Goal: Communication & Community: Answer question/provide support

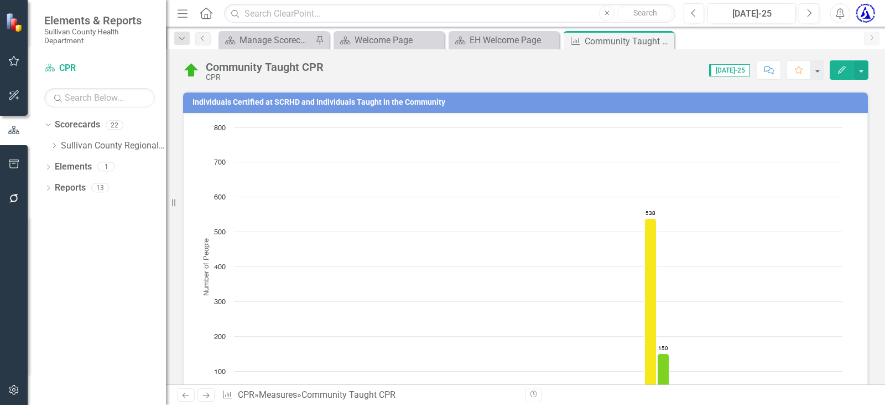
scroll to position [687, 0]
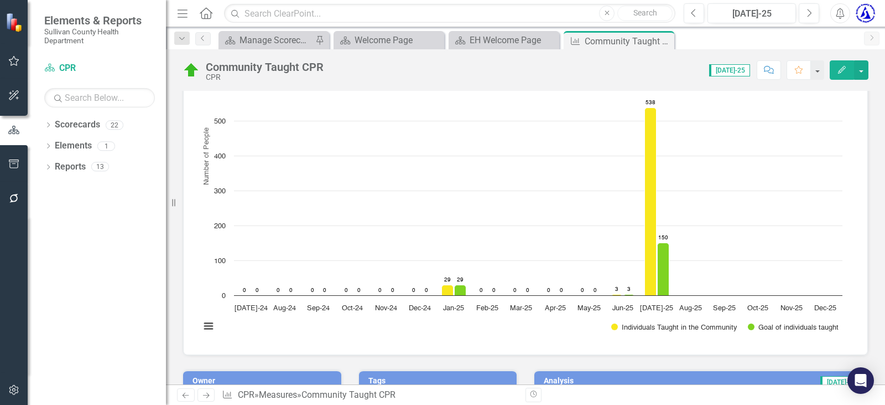
scroll to position [55, 0]
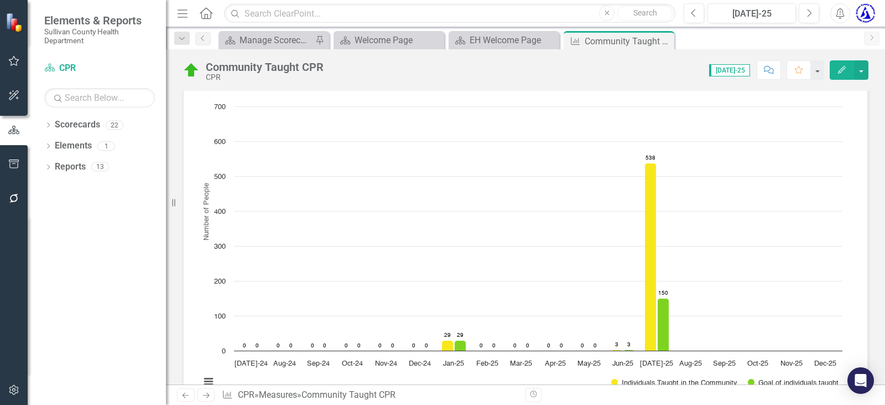
click at [0, 0] on icon "Close" at bounding box center [0, 0] width 0 height 0
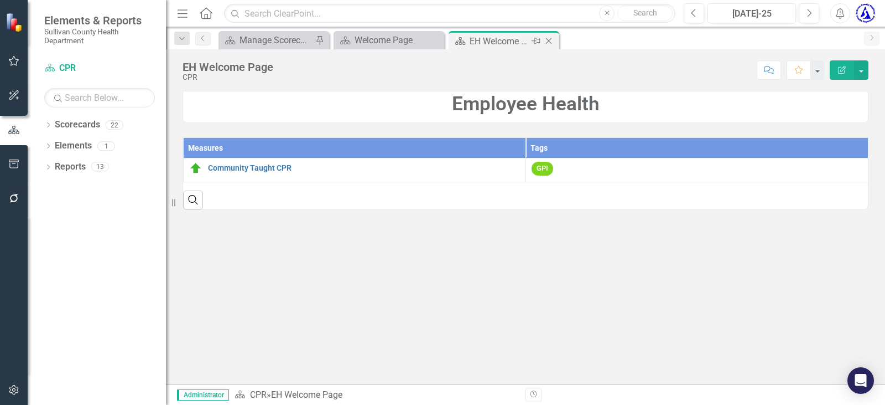
click at [550, 43] on icon "Close" at bounding box center [548, 41] width 11 height 9
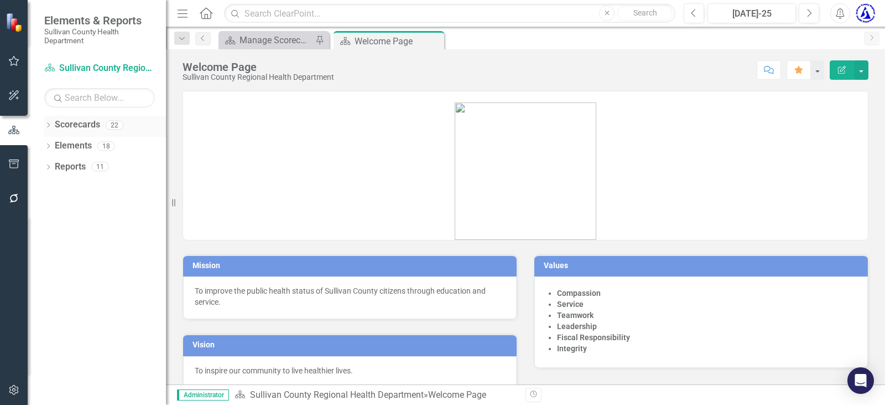
click at [49, 124] on icon "Dropdown" at bounding box center [48, 126] width 8 height 6
click at [56, 148] on icon "Dropdown" at bounding box center [54, 145] width 8 height 7
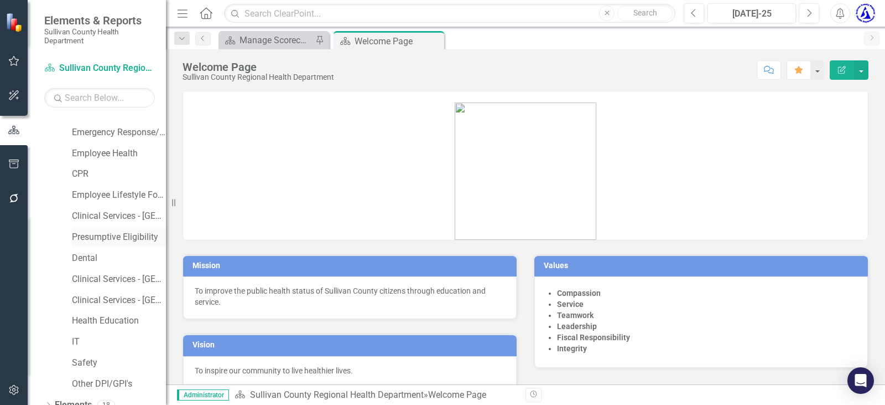
scroll to position [221, 0]
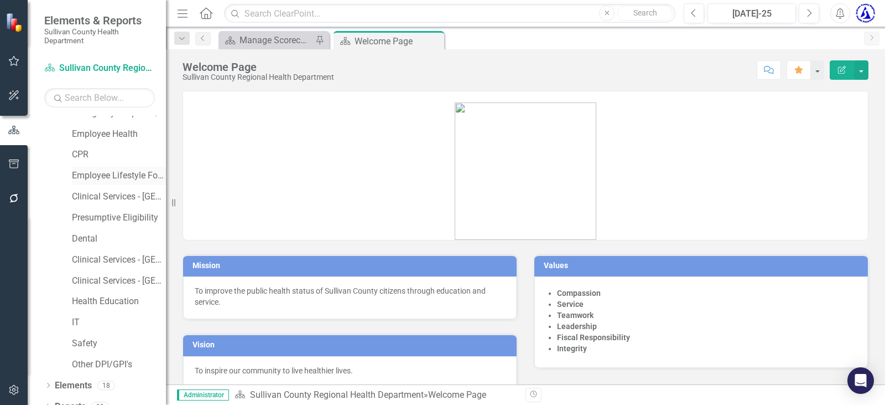
drag, startPoint x: 94, startPoint y: 174, endPoint x: 111, endPoint y: 174, distance: 17.2
click at [94, 174] on link "Employee Lifestyle Focus" at bounding box center [119, 175] width 94 height 13
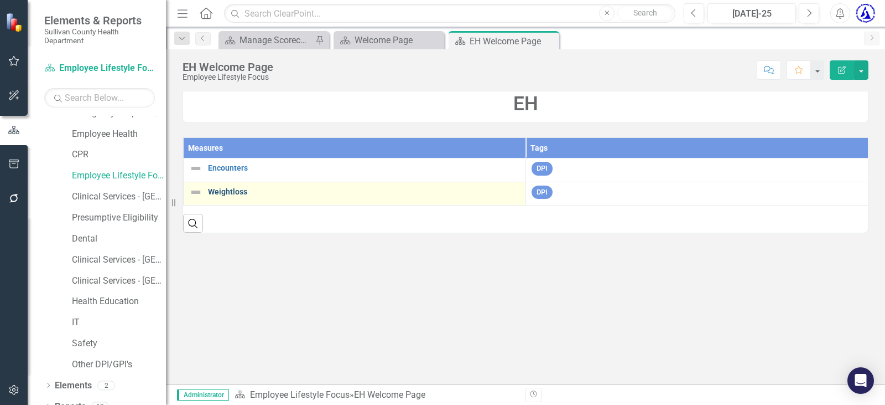
click at [220, 191] on link "Weightloss" at bounding box center [364, 192] width 312 height 8
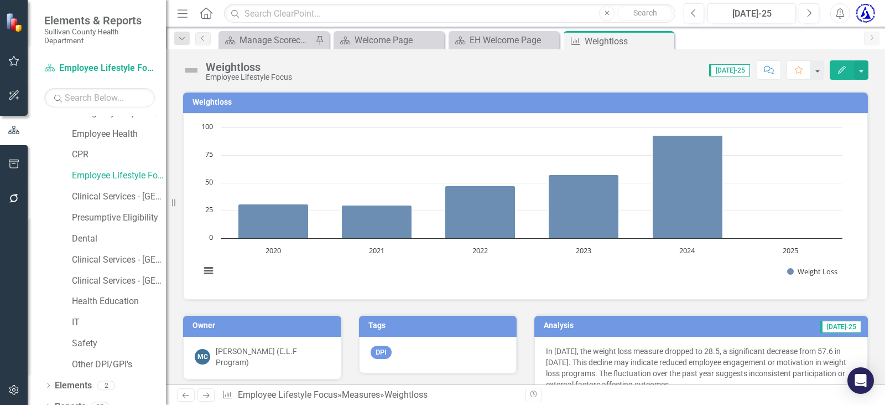
click at [206, 104] on h3 "Weightloss" at bounding box center [528, 102] width 670 height 8
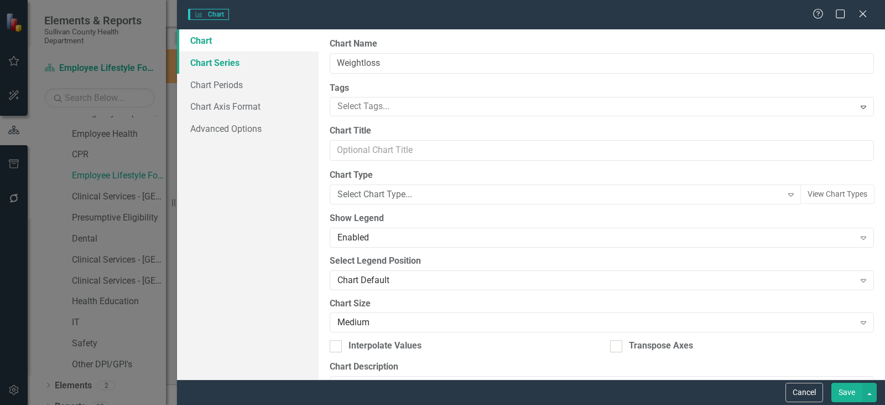
click at [210, 60] on link "Chart Series" at bounding box center [248, 62] width 142 height 22
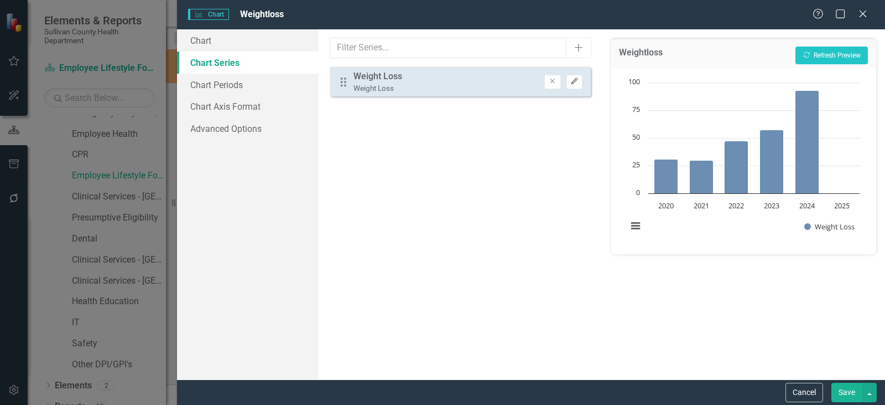
click at [574, 82] on icon "Edit" at bounding box center [575, 81] width 8 height 7
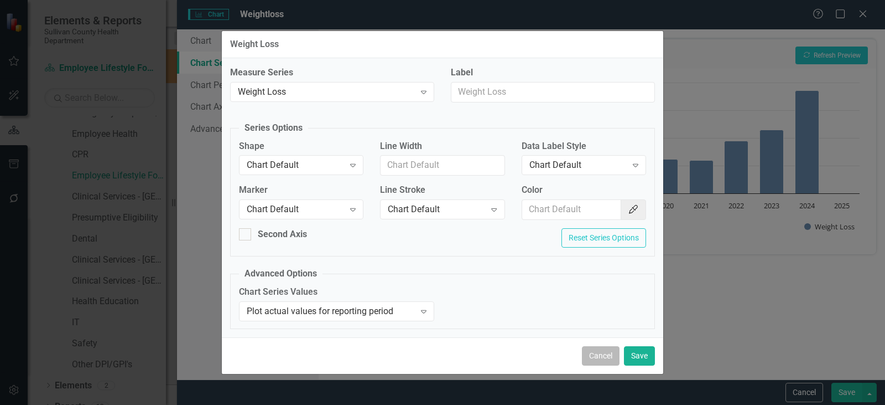
click at [605, 352] on button "Cancel" at bounding box center [601, 355] width 38 height 19
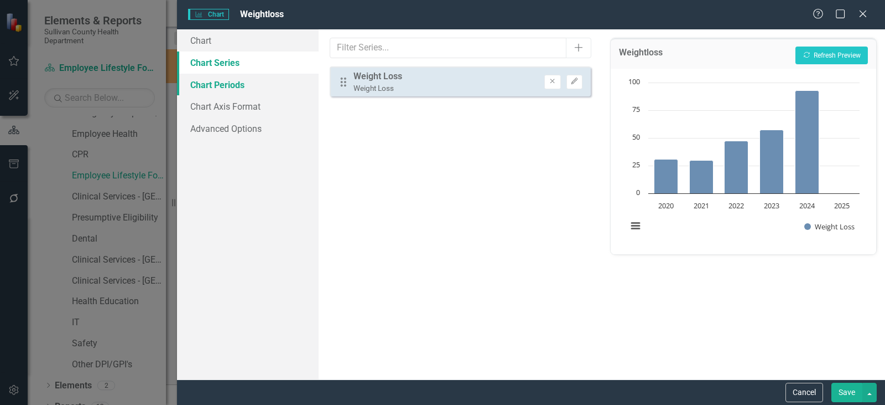
click at [232, 86] on link "Chart Periods" at bounding box center [248, 85] width 142 height 22
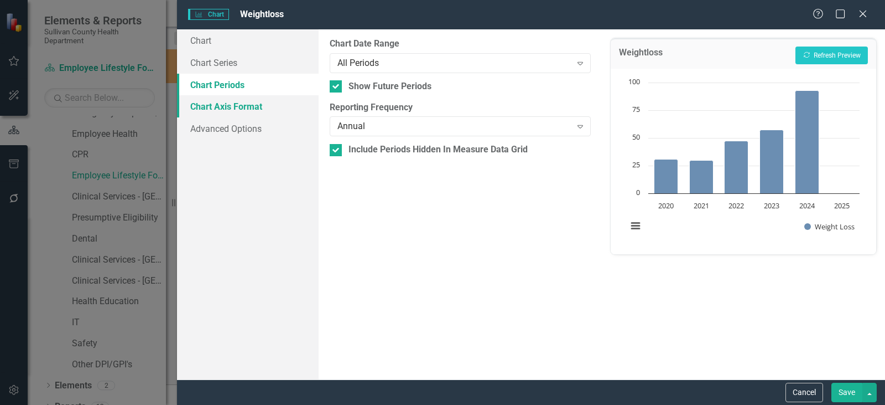
click at [240, 106] on link "Chart Axis Format" at bounding box center [248, 106] width 142 height 22
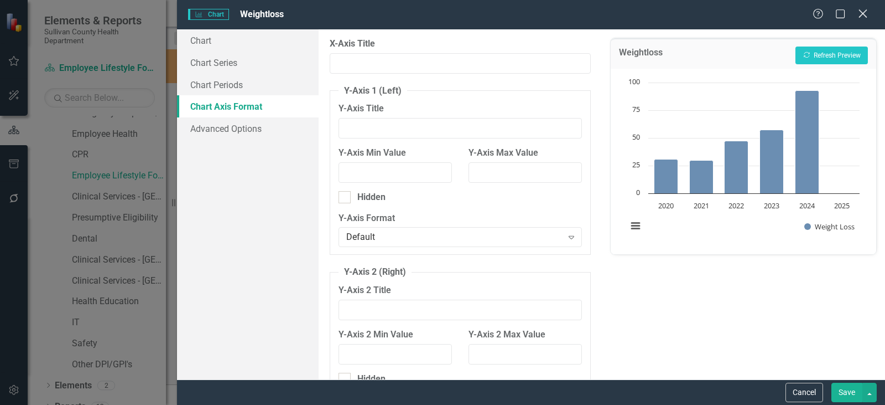
click at [864, 17] on icon "Close" at bounding box center [863, 13] width 14 height 11
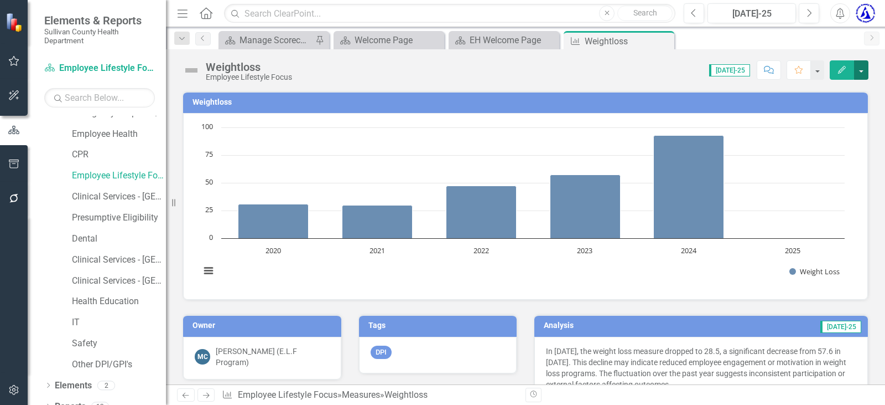
click at [860, 72] on button "button" at bounding box center [861, 69] width 14 height 19
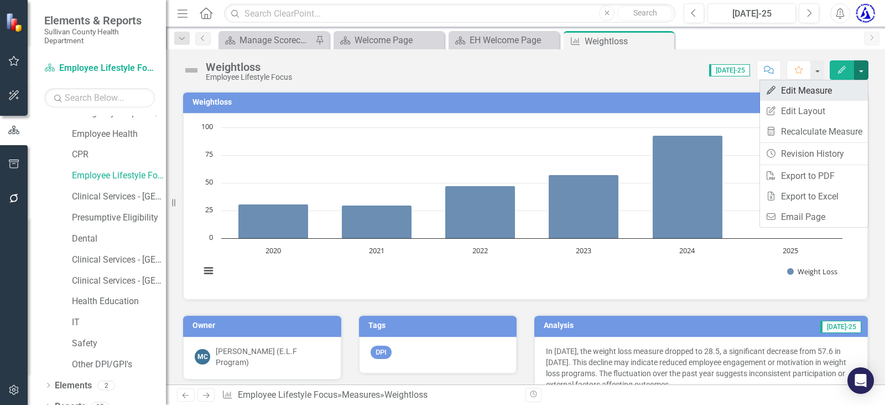
click at [806, 90] on link "Edit Edit Measure" at bounding box center [814, 90] width 108 height 20
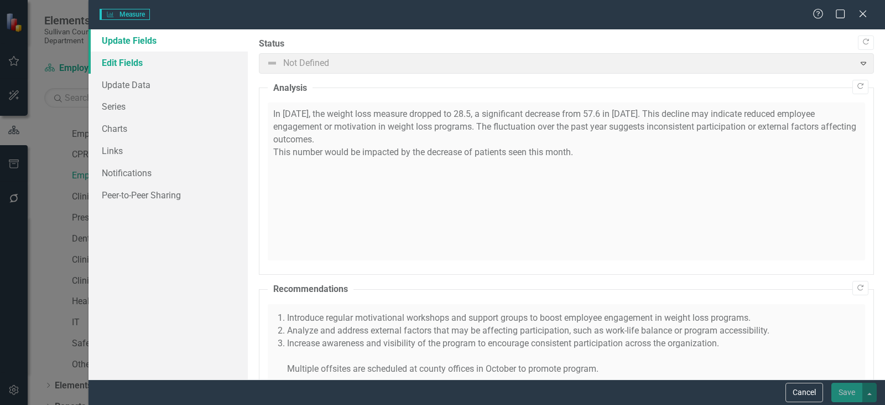
click at [123, 64] on link "Edit Fields" at bounding box center [168, 62] width 159 height 22
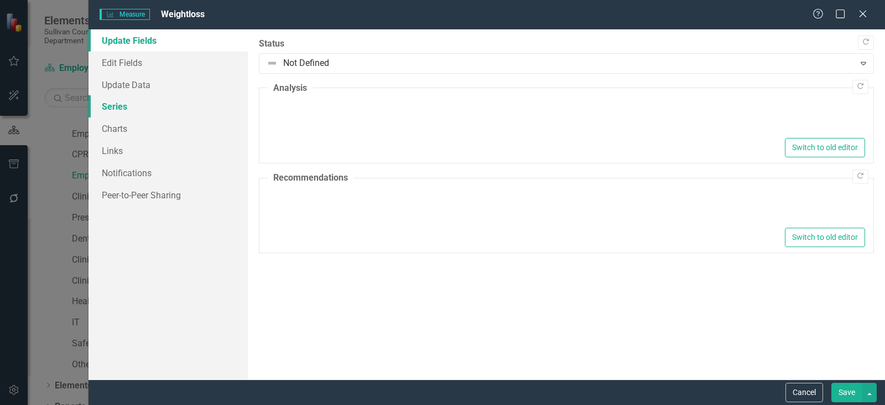
click at [116, 101] on link "Series" at bounding box center [168, 106] width 159 height 22
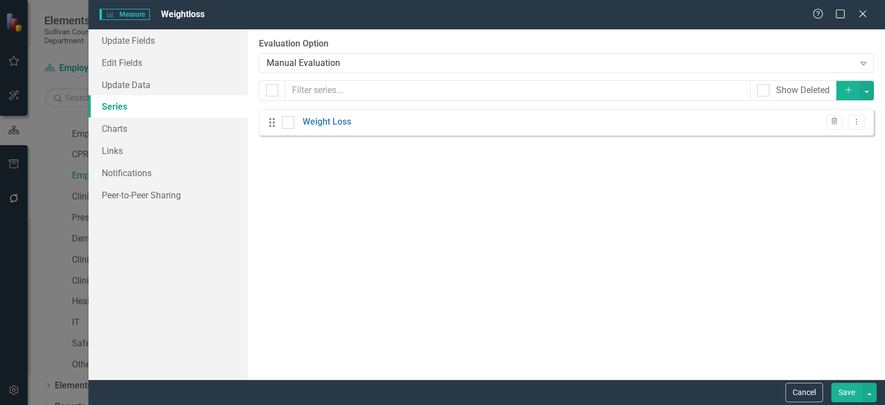
checkbox input "false"
click at [323, 121] on link "Weight Loss" at bounding box center [327, 122] width 49 height 13
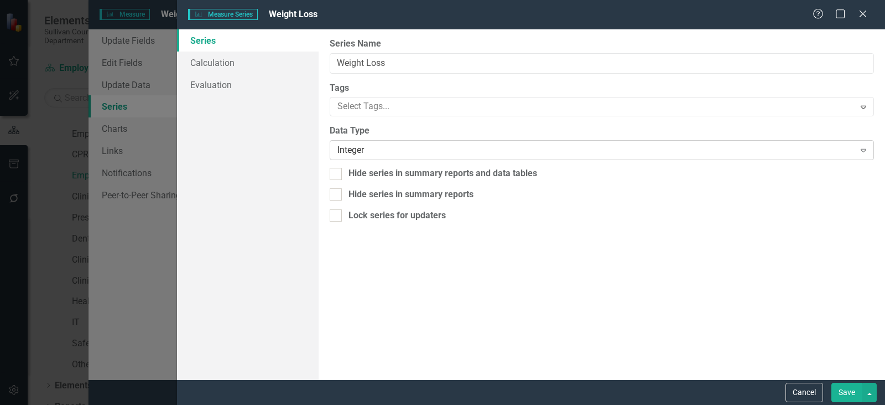
click at [352, 142] on div "Integer Expand" at bounding box center [602, 150] width 545 height 20
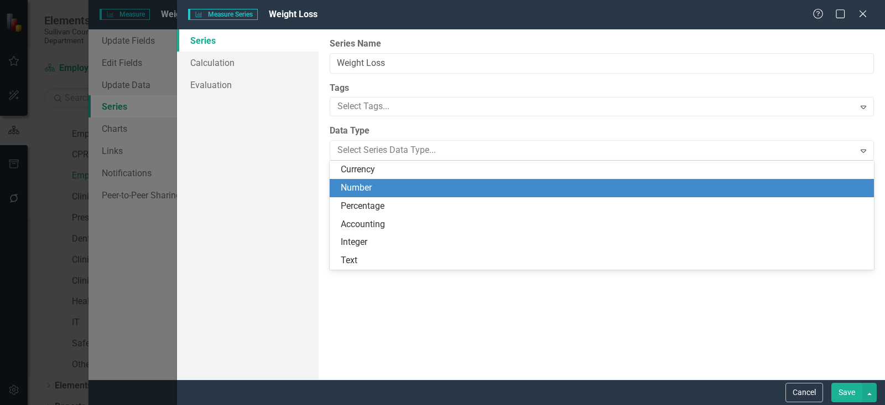
click at [381, 184] on div "Number" at bounding box center [604, 188] width 527 height 13
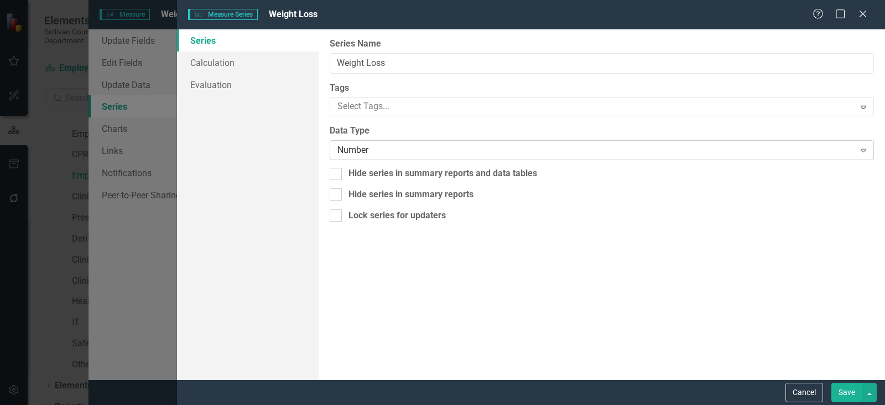
click at [365, 148] on div "Number" at bounding box center [596, 150] width 517 height 13
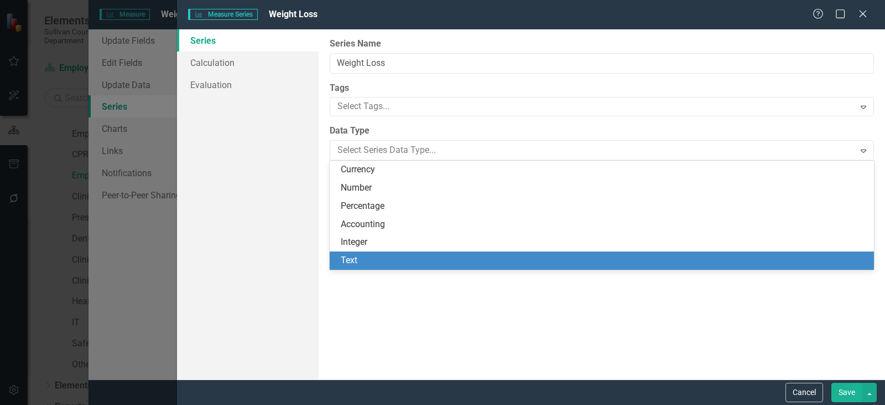
click at [496, 300] on div "From this page, you can edit the name, type, and visibility options of your ser…" at bounding box center [602, 204] width 567 height 350
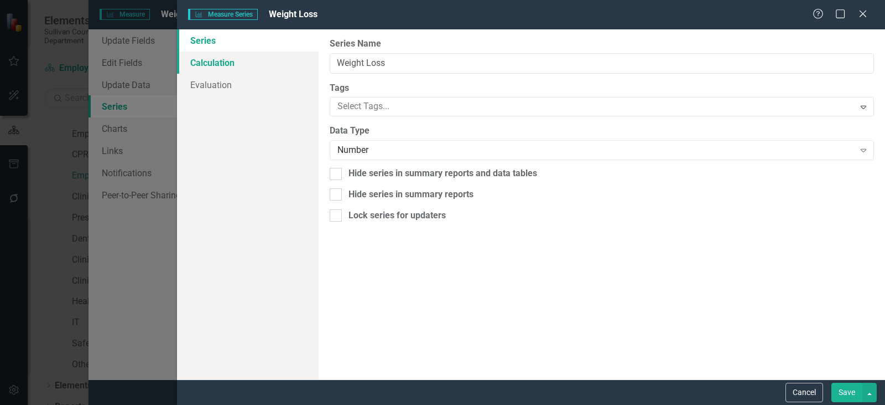
click at [226, 69] on link "Calculation" at bounding box center [248, 62] width 142 height 22
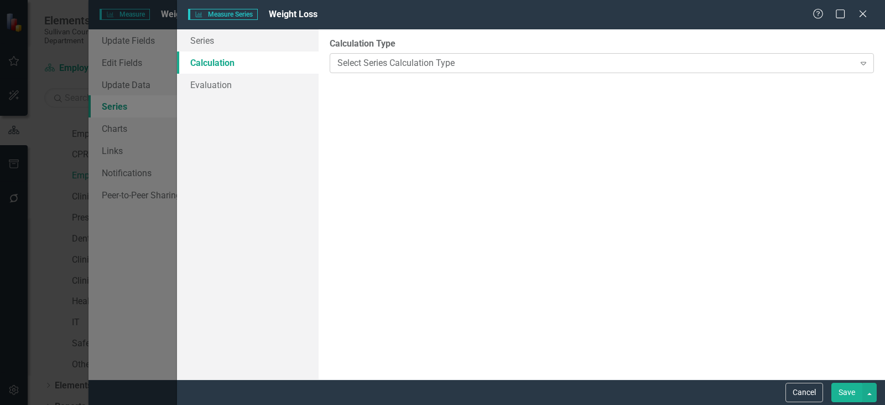
click at [387, 64] on div "Select Series Calculation Type" at bounding box center [596, 62] width 517 height 13
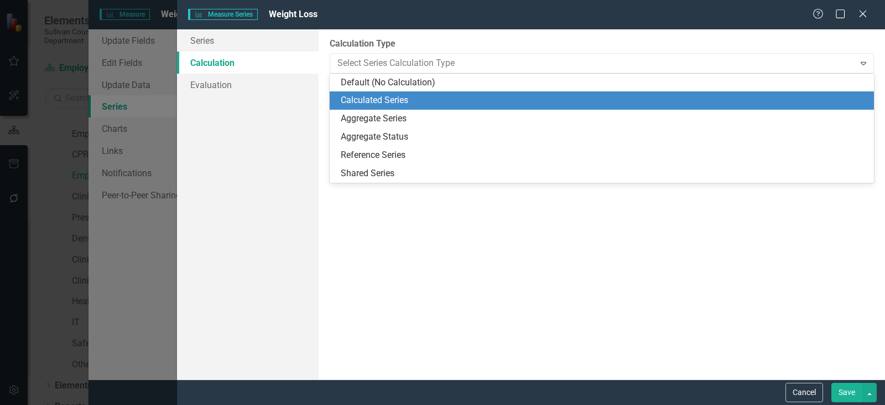
click at [388, 100] on div "Calculated Series" at bounding box center [604, 100] width 527 height 13
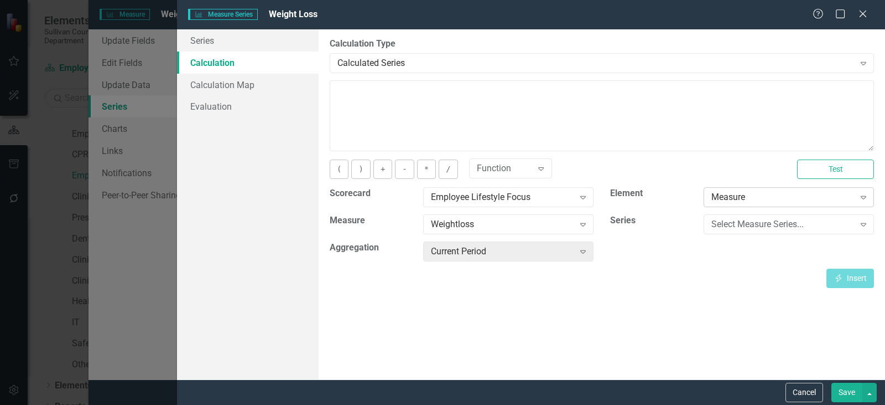
click at [756, 199] on div "Measure" at bounding box center [783, 197] width 143 height 13
click at [677, 274] on div "Insert Insert" at bounding box center [602, 277] width 545 height 19
click at [761, 220] on div "Select Measure Series..." at bounding box center [783, 224] width 143 height 13
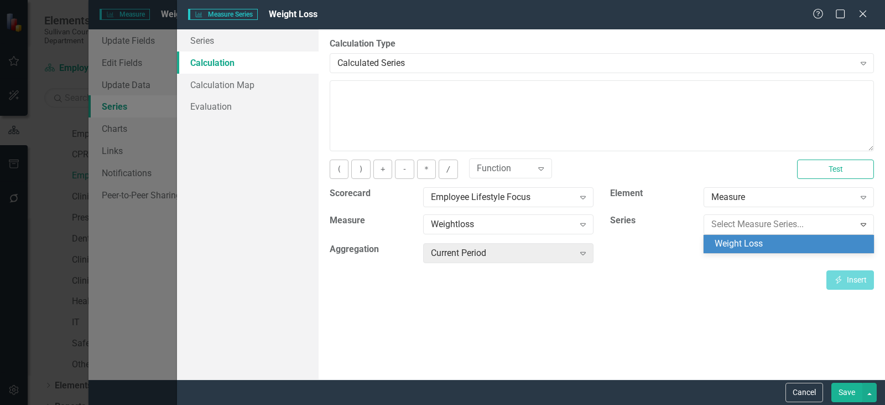
click at [748, 245] on div "Weight Loss" at bounding box center [791, 243] width 153 height 13
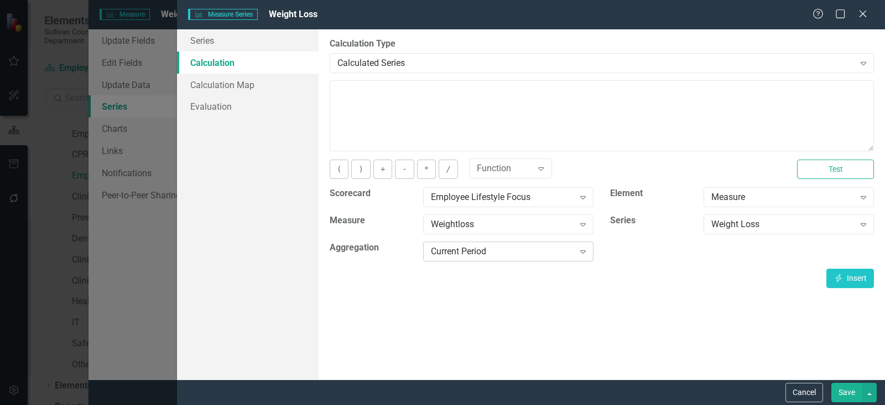
click at [481, 248] on div "Current Period" at bounding box center [502, 251] width 143 height 13
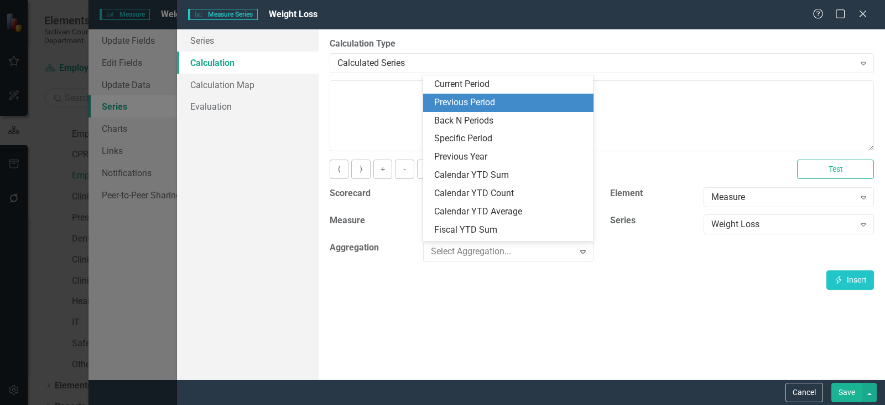
click at [482, 103] on div "Previous Period" at bounding box center [510, 102] width 153 height 13
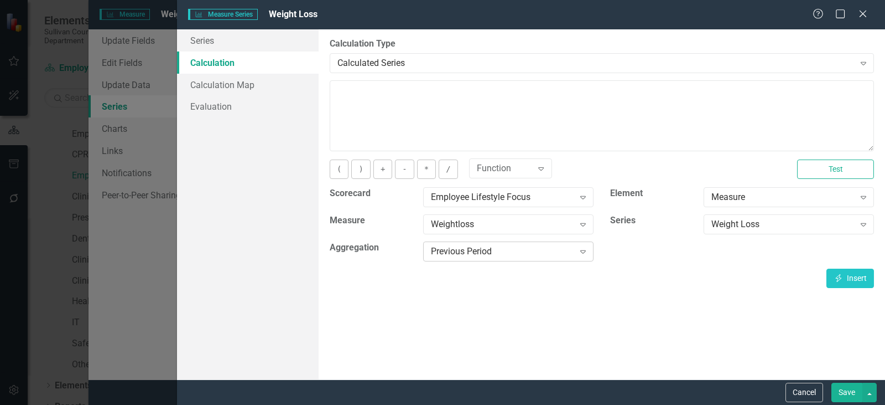
click at [494, 255] on div "Previous Period" at bounding box center [502, 251] width 143 height 13
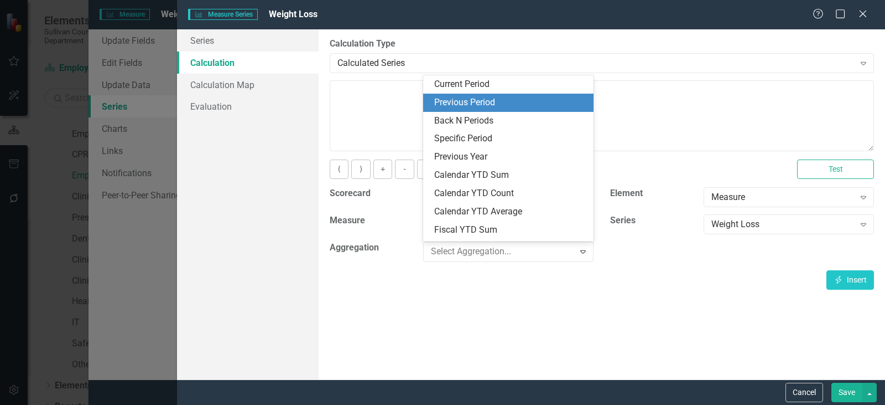
scroll to position [18, 0]
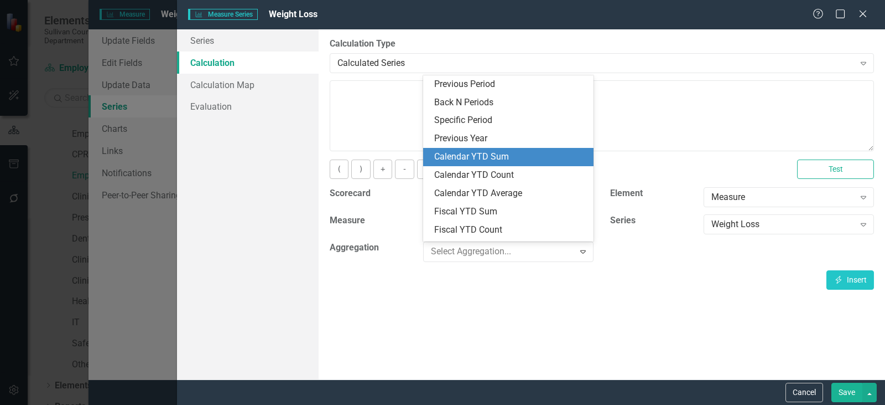
click at [525, 159] on div "Calendar YTD Sum" at bounding box center [510, 157] width 153 height 13
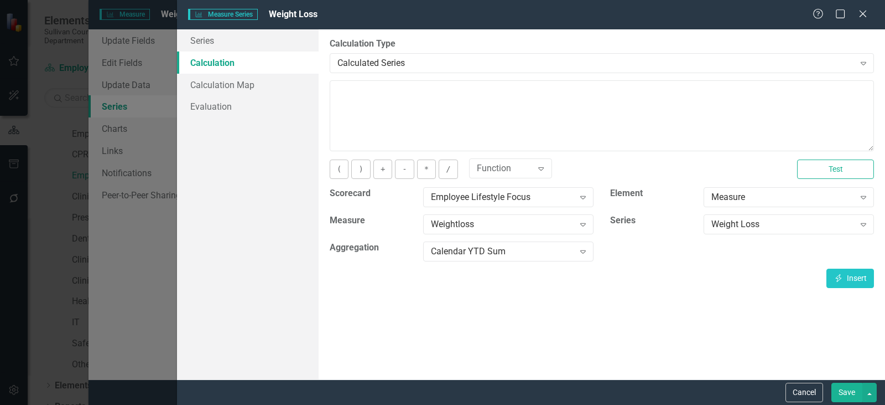
click at [853, 392] on button "Save" at bounding box center [847, 391] width 31 height 19
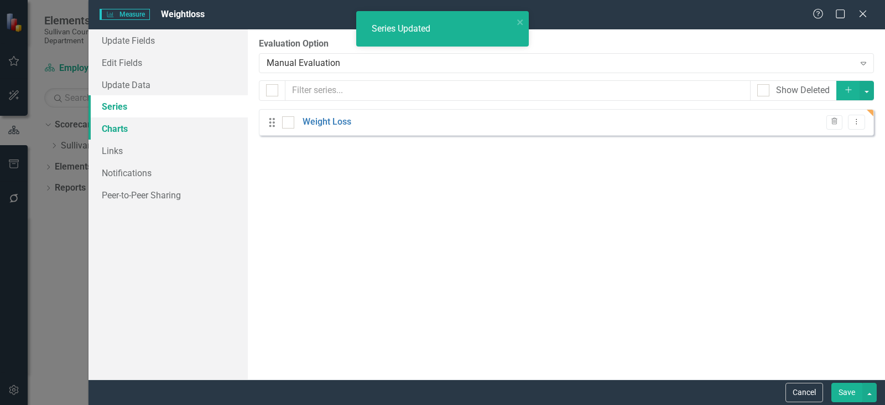
click at [121, 133] on link "Charts" at bounding box center [168, 128] width 159 height 22
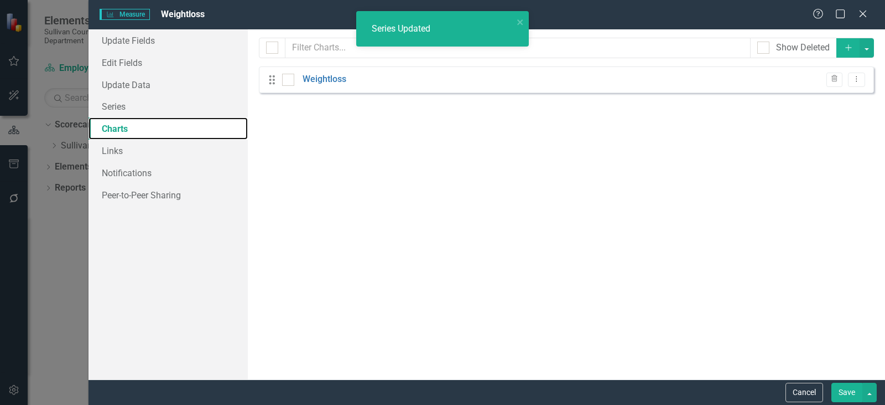
checkbox input "false"
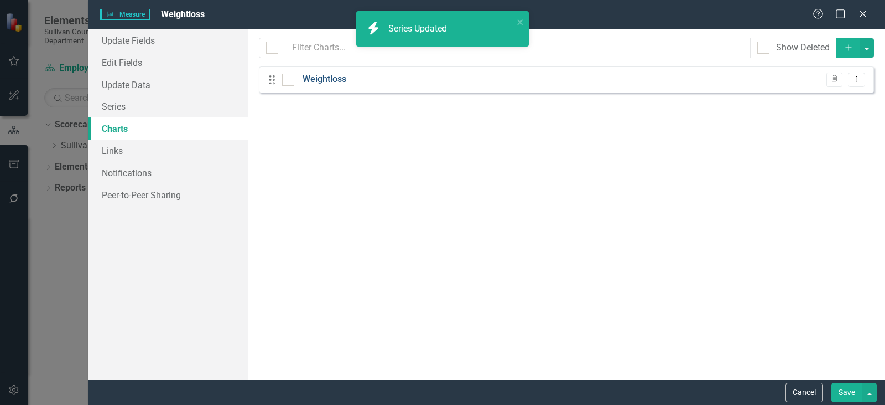
click at [323, 79] on link "Weightloss" at bounding box center [325, 79] width 44 height 13
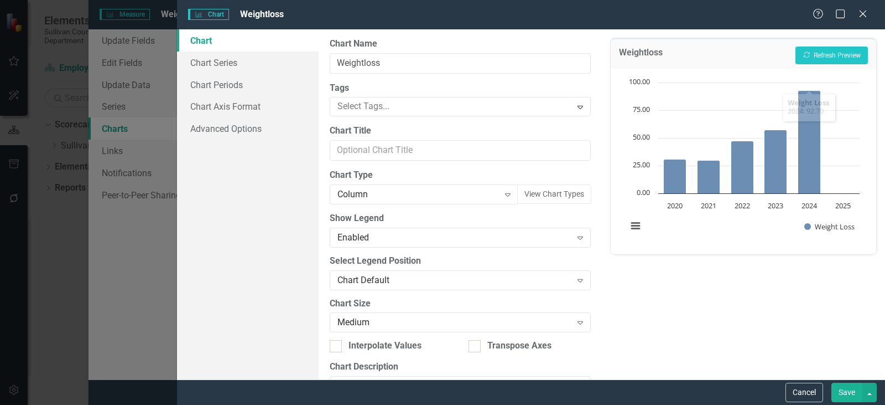
click at [851, 395] on button "Save" at bounding box center [847, 391] width 31 height 19
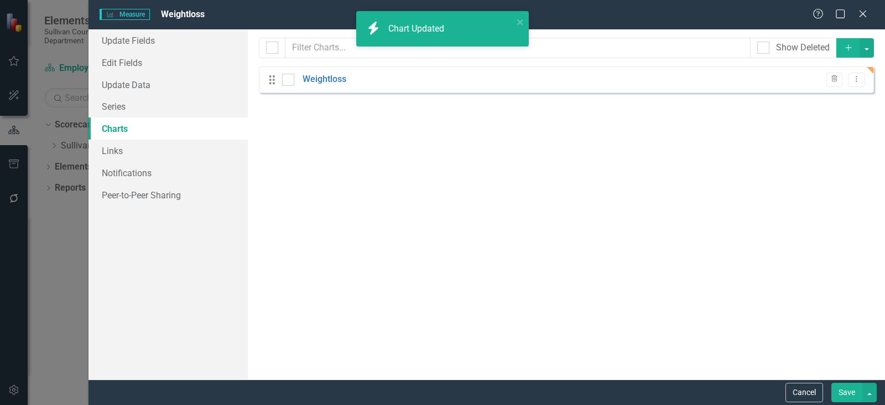
click at [842, 390] on button "Save" at bounding box center [847, 391] width 31 height 19
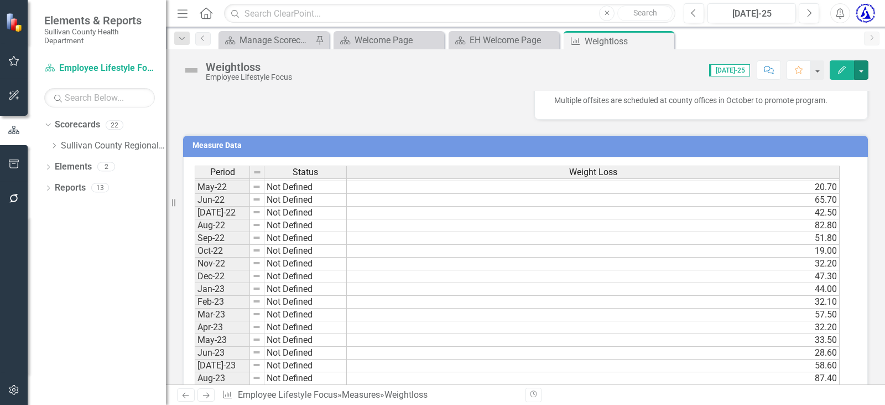
scroll to position [294, 0]
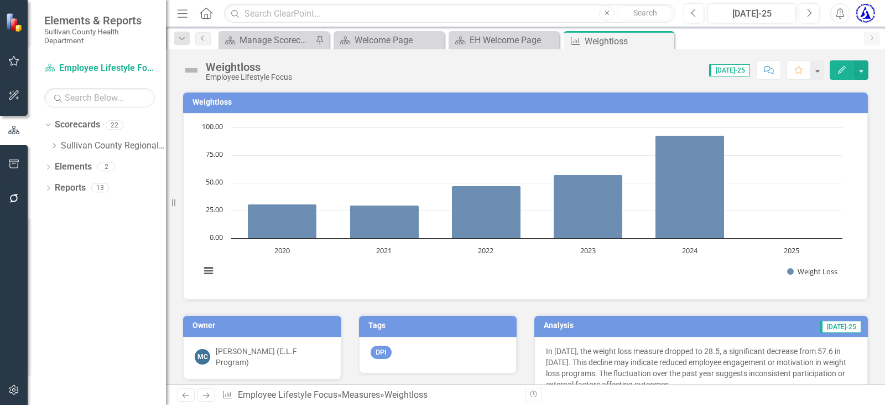
click at [219, 105] on h3 "Weightloss" at bounding box center [528, 102] width 670 height 8
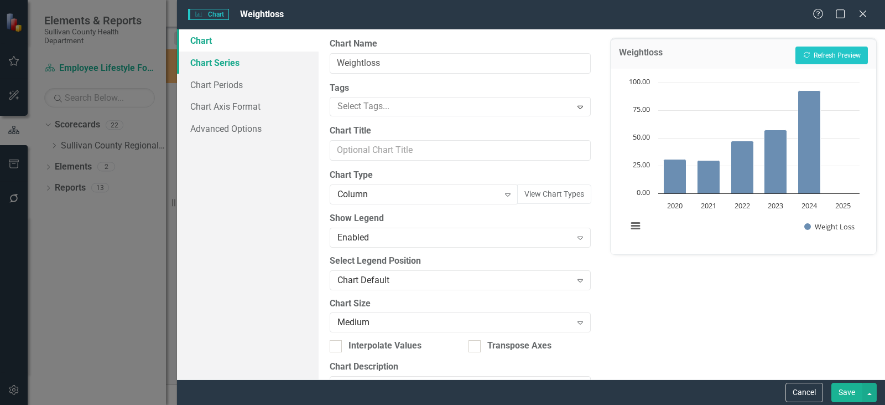
click at [205, 60] on link "Chart Series" at bounding box center [248, 62] width 142 height 22
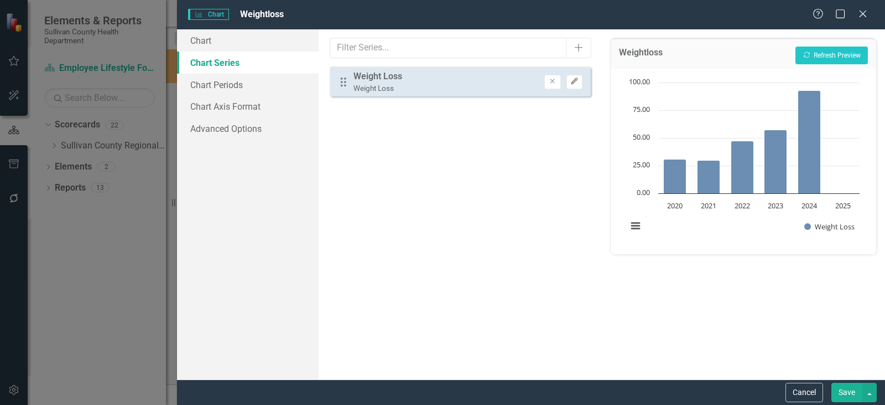
click at [573, 81] on icon "button" at bounding box center [574, 81] width 7 height 7
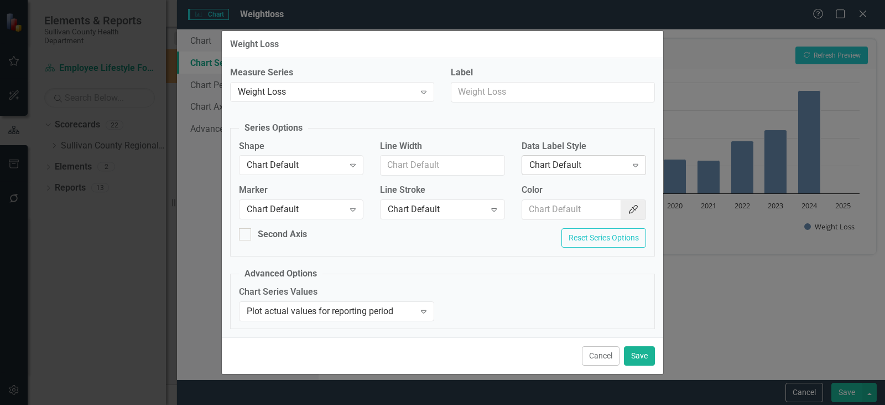
click at [580, 164] on div "Chart Default" at bounding box center [578, 165] width 97 height 13
click at [566, 286] on div "Chart Series Values Plot actual values for reporting period Expand" at bounding box center [443, 307] width 424 height 43
click at [389, 305] on div "Plot actual values for reporting period" at bounding box center [331, 310] width 168 height 13
click at [480, 286] on div "Chart Series Values Plot actual values for reporting period Expand" at bounding box center [443, 307] width 424 height 43
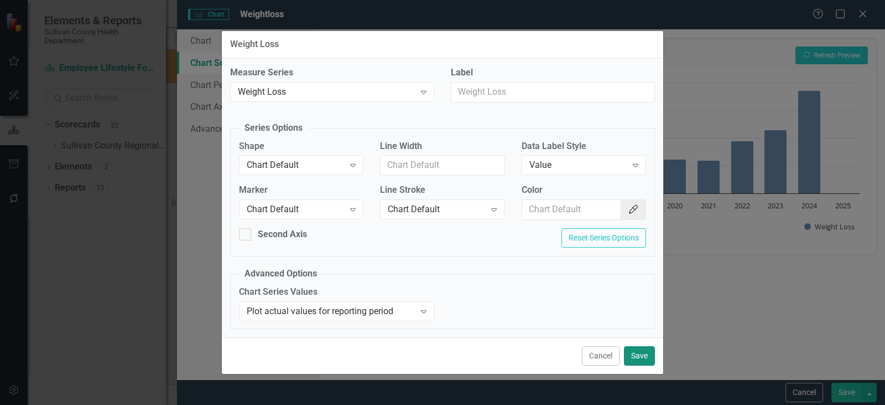
click at [634, 346] on button "Save" at bounding box center [639, 355] width 31 height 19
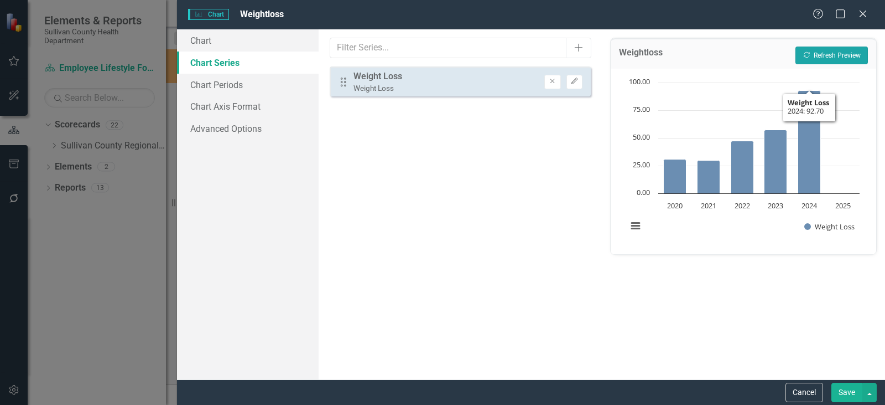
click at [836, 46] on button "Recalculate Refresh Preview" at bounding box center [832, 55] width 72 height 18
click at [224, 84] on link "Chart Periods" at bounding box center [248, 85] width 142 height 22
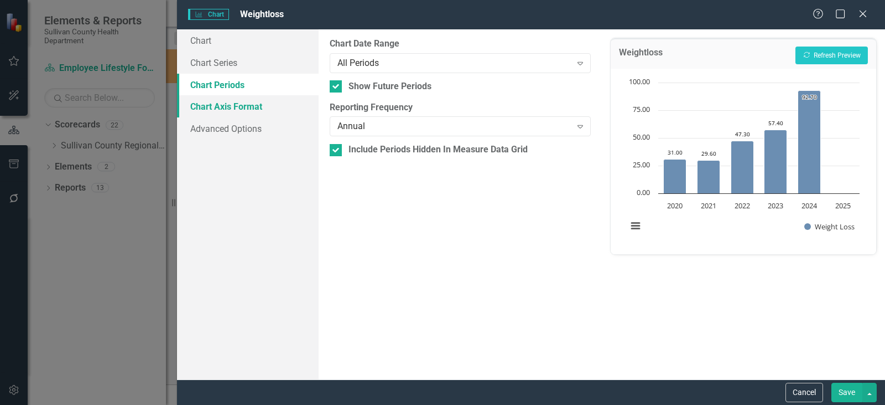
click at [222, 105] on link "Chart Axis Format" at bounding box center [248, 106] width 142 height 22
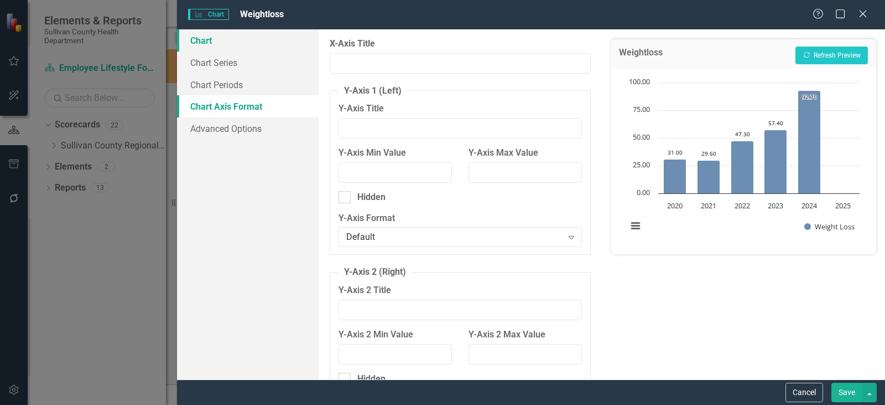
click at [205, 42] on link "Chart" at bounding box center [248, 40] width 142 height 22
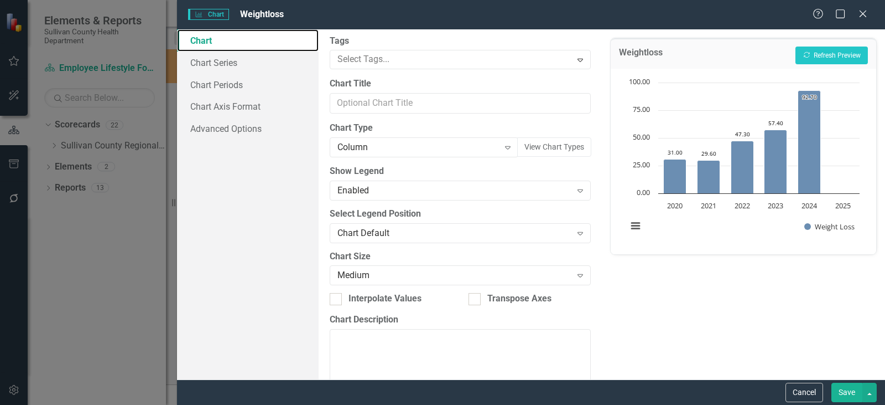
scroll to position [0, 0]
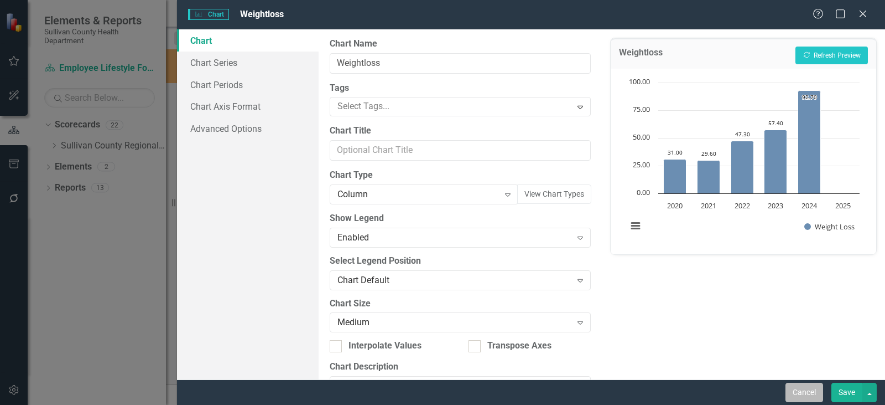
click at [804, 383] on button "Cancel" at bounding box center [805, 391] width 38 height 19
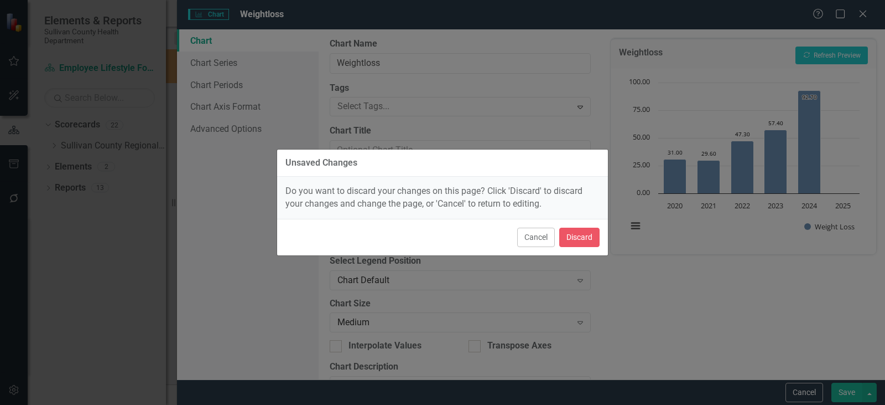
click at [556, 230] on div "Cancel Discard" at bounding box center [442, 237] width 331 height 37
click at [531, 235] on button "Cancel" at bounding box center [536, 236] width 38 height 19
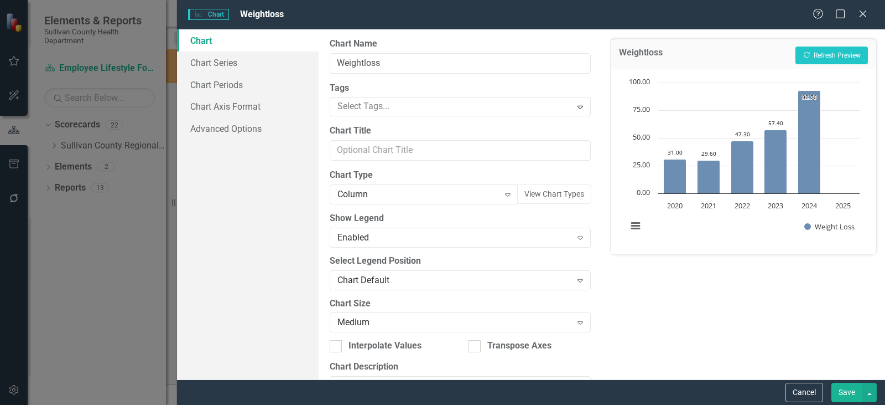
click at [844, 392] on button "Save" at bounding box center [847, 391] width 31 height 19
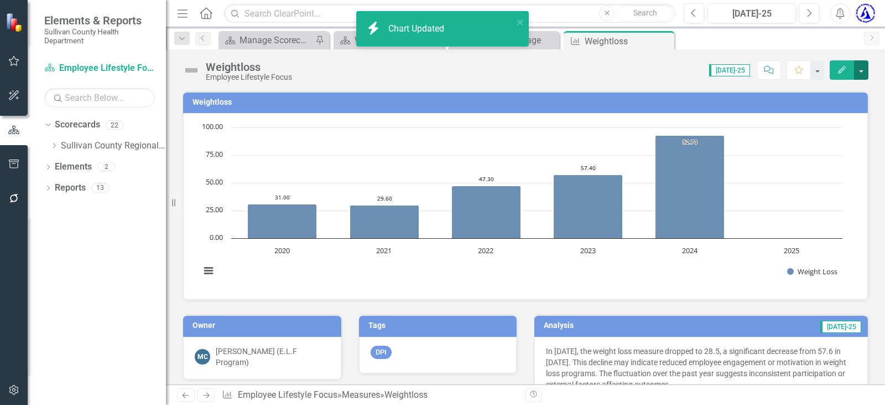
click at [860, 75] on button "button" at bounding box center [861, 69] width 14 height 19
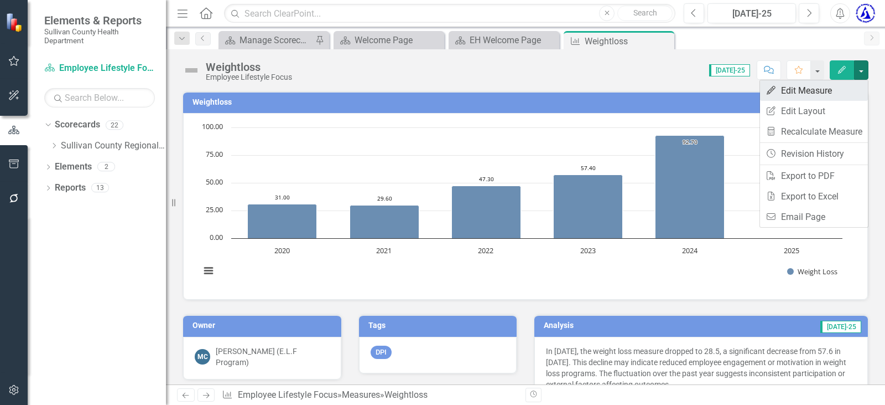
click at [803, 90] on link "Edit Edit Measure" at bounding box center [814, 90] width 108 height 20
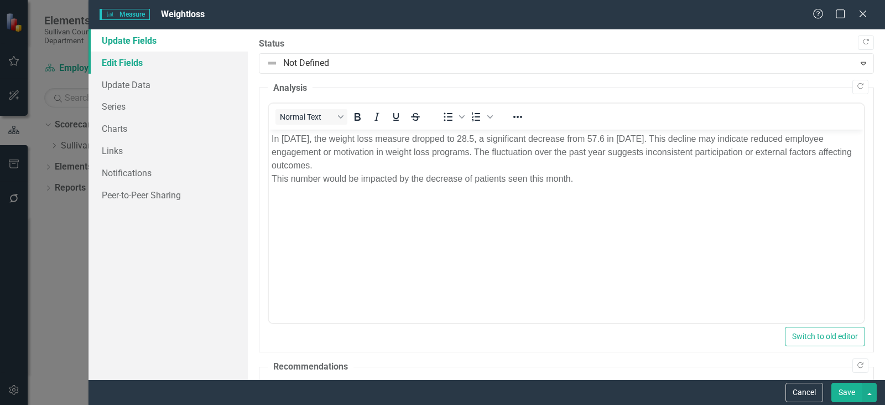
click at [120, 64] on link "Edit Fields" at bounding box center [168, 62] width 159 height 22
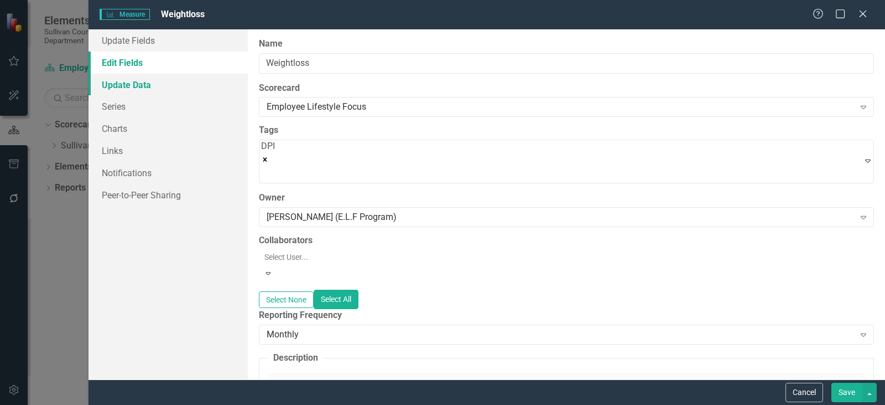
click at [123, 91] on link "Update Data" at bounding box center [168, 85] width 159 height 22
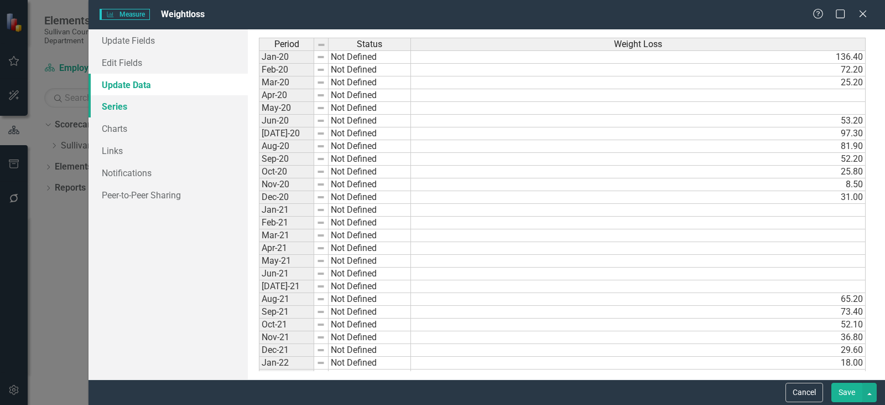
click at [124, 100] on link "Series" at bounding box center [168, 106] width 159 height 22
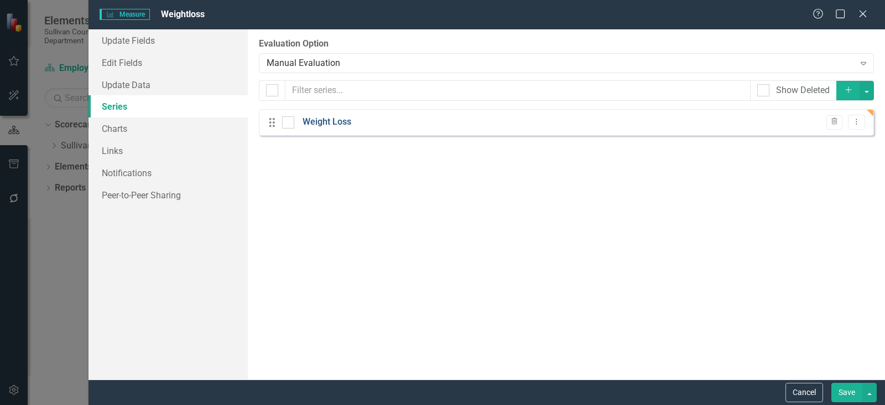
click at [335, 118] on link "Weight Loss" at bounding box center [327, 122] width 49 height 13
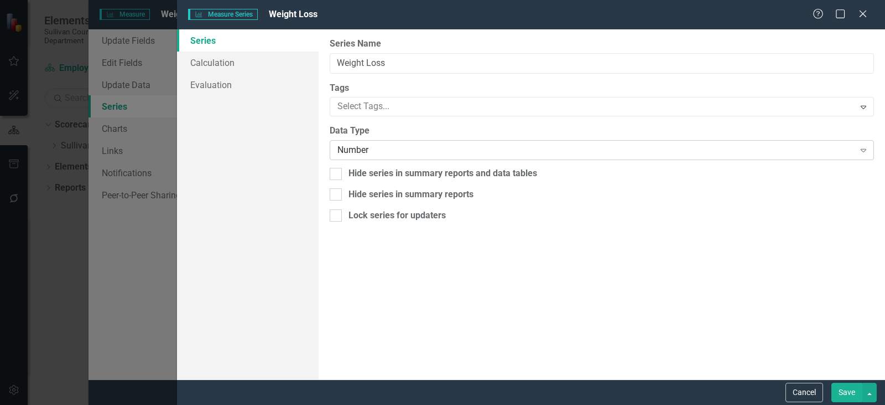
click at [387, 154] on div "Number" at bounding box center [596, 150] width 517 height 13
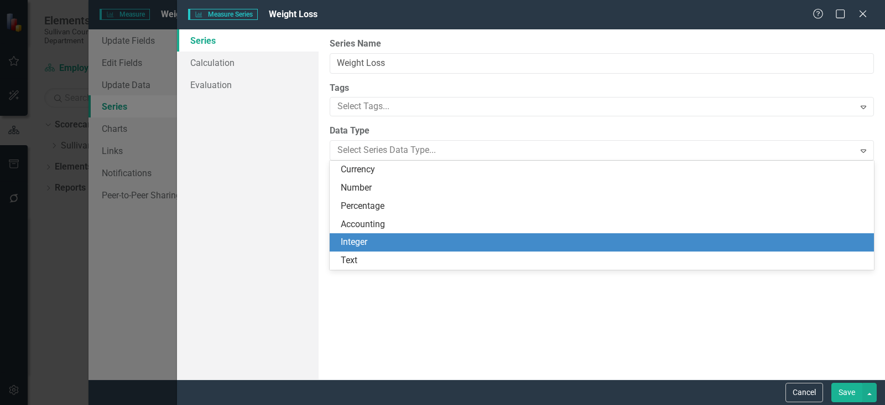
click at [343, 233] on div "Integer" at bounding box center [602, 242] width 545 height 18
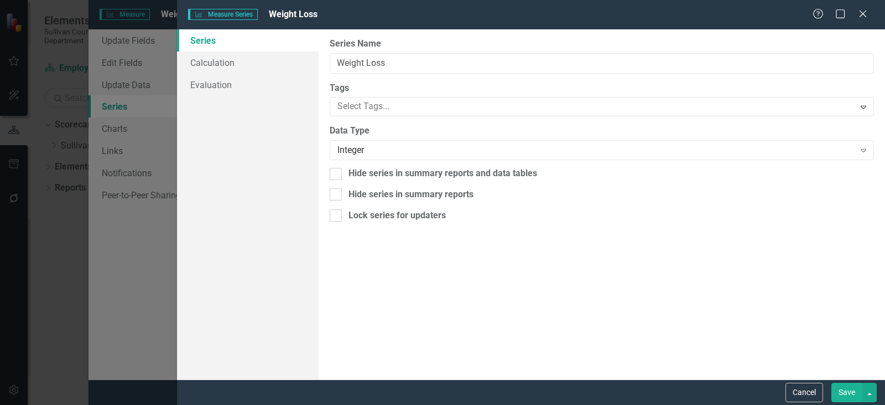
click at [847, 395] on button "Save" at bounding box center [847, 391] width 31 height 19
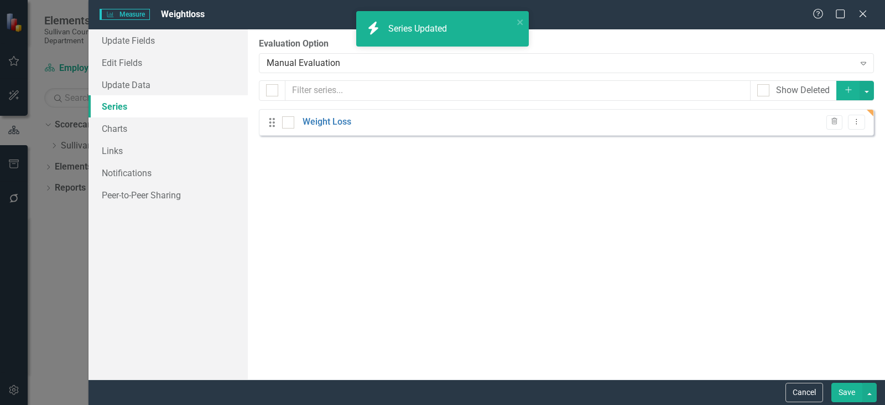
drag, startPoint x: 847, startPoint y: 387, endPoint x: 846, endPoint y: 382, distance: 5.6
click at [847, 387] on button "Save" at bounding box center [847, 391] width 31 height 19
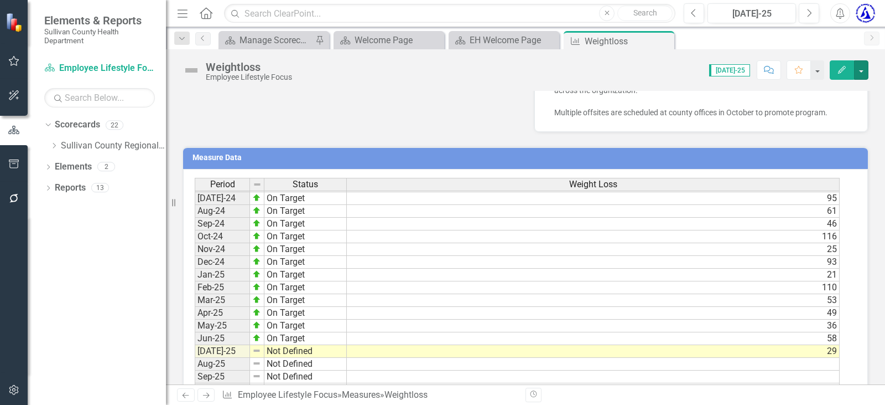
scroll to position [496, 0]
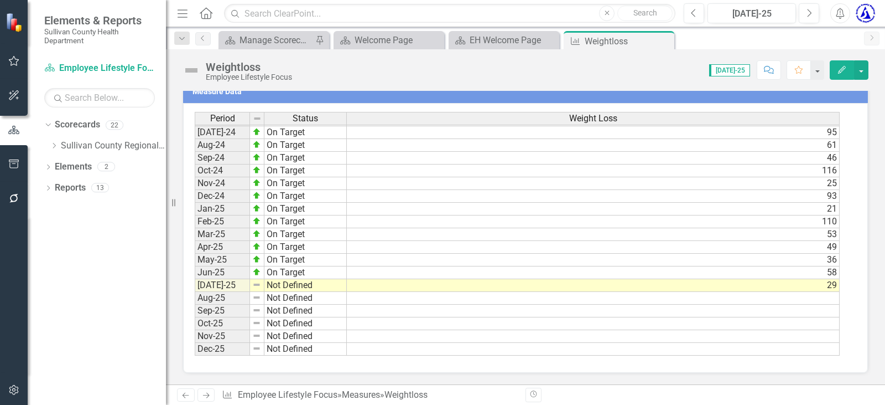
click at [882, 51] on div "Weightloss Employee Lifestyle Focus Score: N/A [DATE]-25 Completed Comment Favo…" at bounding box center [525, 65] width 719 height 33
click at [884, 59] on div "Weightloss Employee Lifestyle Focus Score: N/A [DATE]-25 Completed Comment Favo…" at bounding box center [525, 65] width 719 height 33
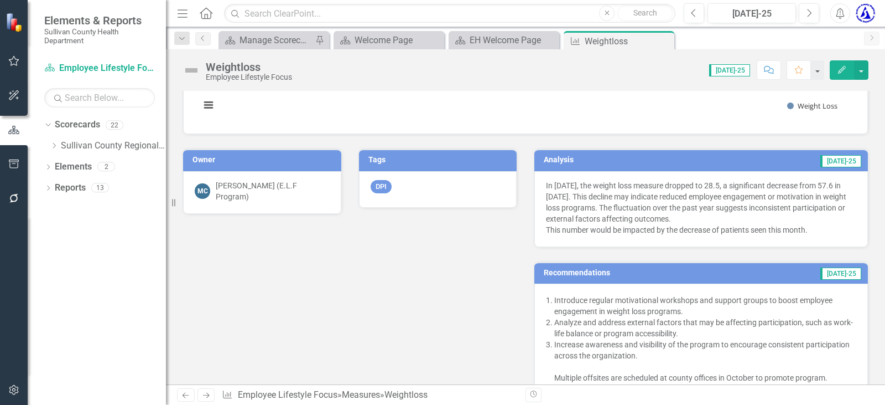
scroll to position [0, 0]
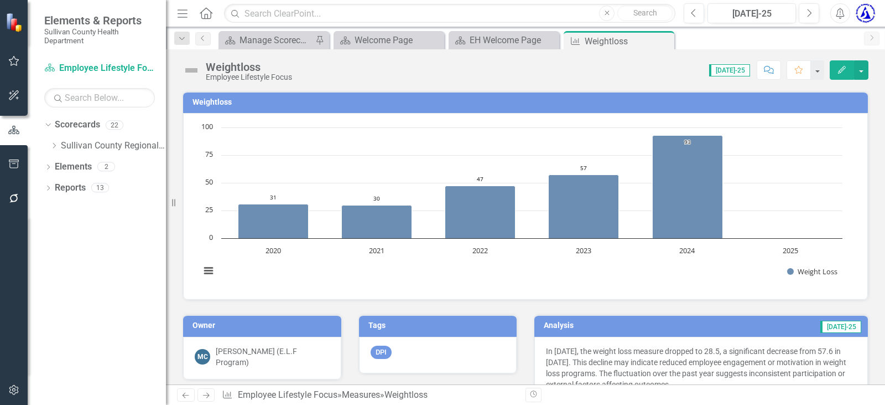
click at [213, 97] on td "Weightloss" at bounding box center [528, 103] width 670 height 17
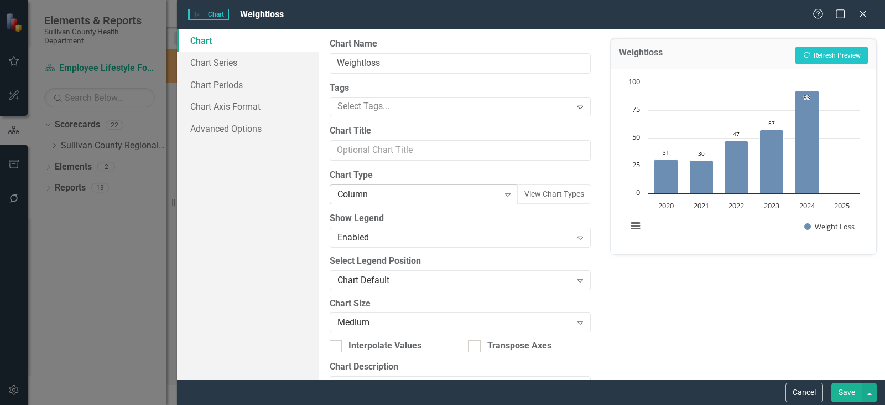
scroll to position [55, 0]
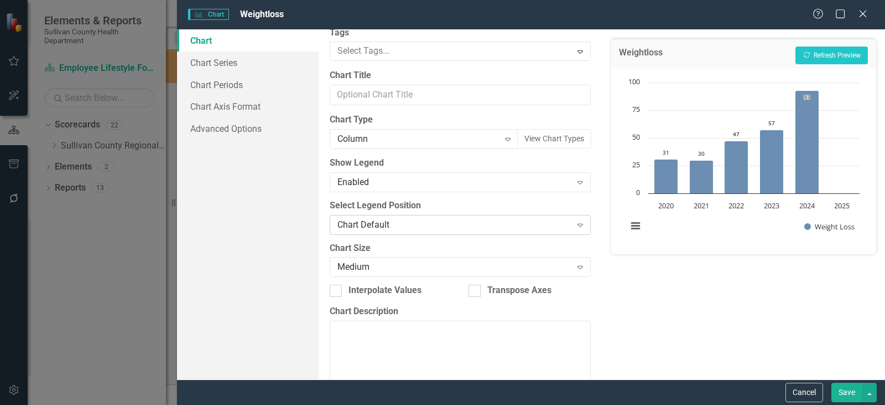
click at [372, 223] on div "Chart Default" at bounding box center [455, 224] width 234 height 13
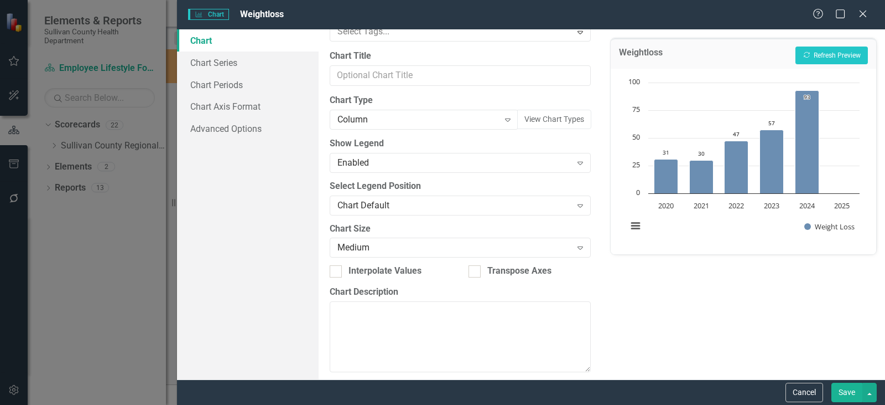
scroll to position [84, 0]
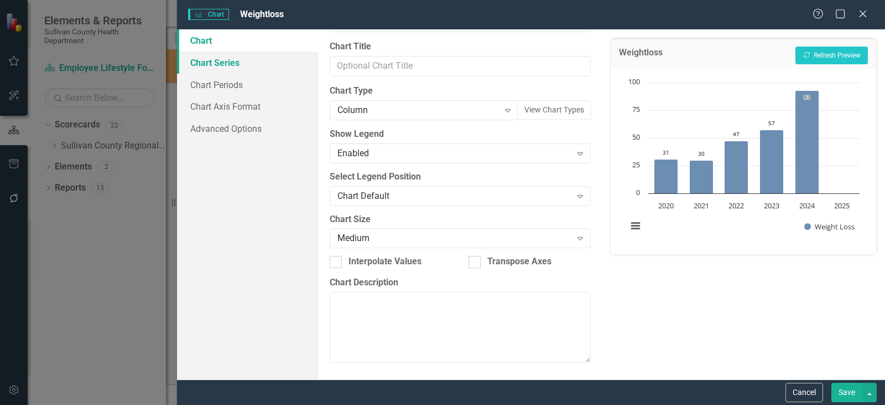
click at [232, 65] on link "Chart Series" at bounding box center [248, 62] width 142 height 22
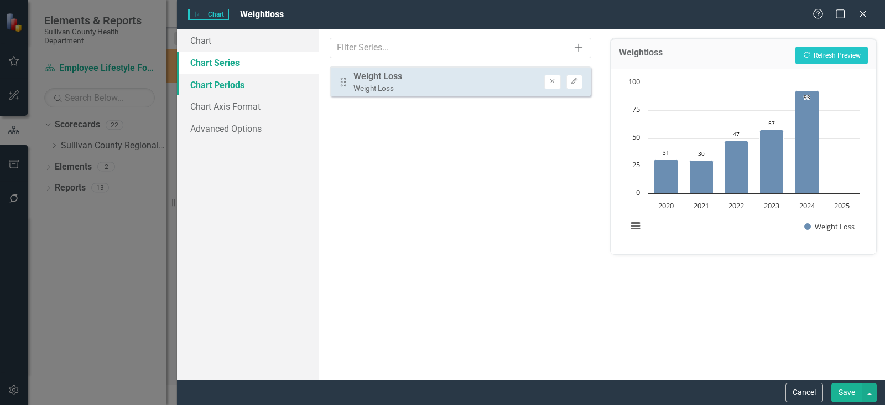
click at [230, 78] on link "Chart Periods" at bounding box center [248, 85] width 142 height 22
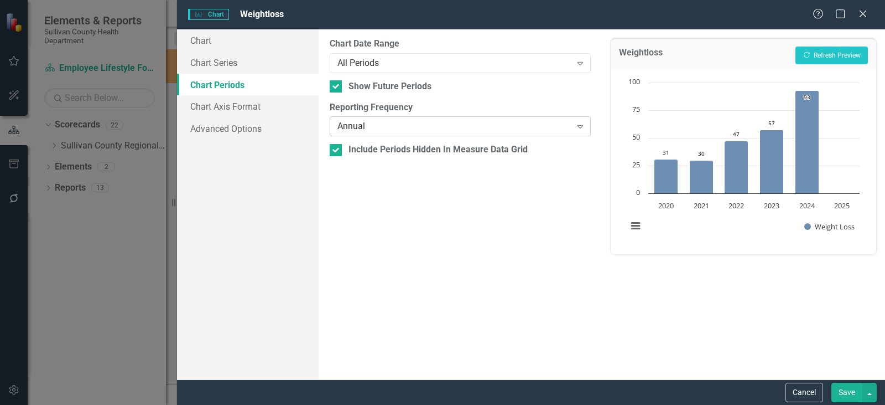
click at [357, 129] on div "Annual" at bounding box center [455, 126] width 234 height 13
click at [235, 103] on link "Chart Axis Format" at bounding box center [248, 106] width 142 height 22
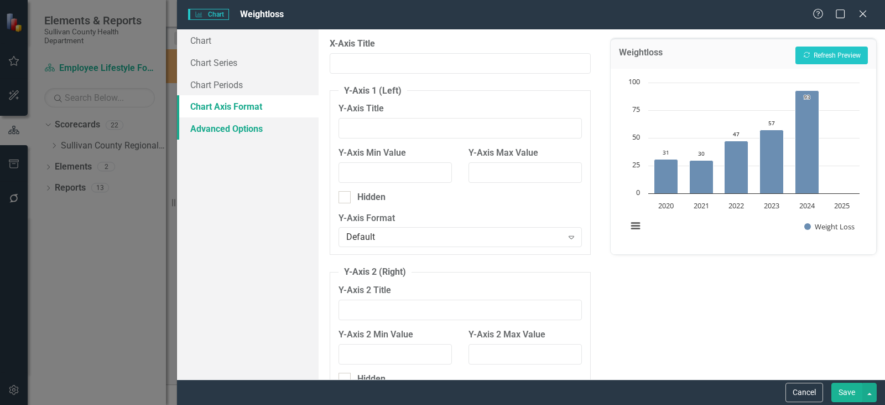
click at [236, 128] on link "Advanced Options" at bounding box center [248, 128] width 142 height 22
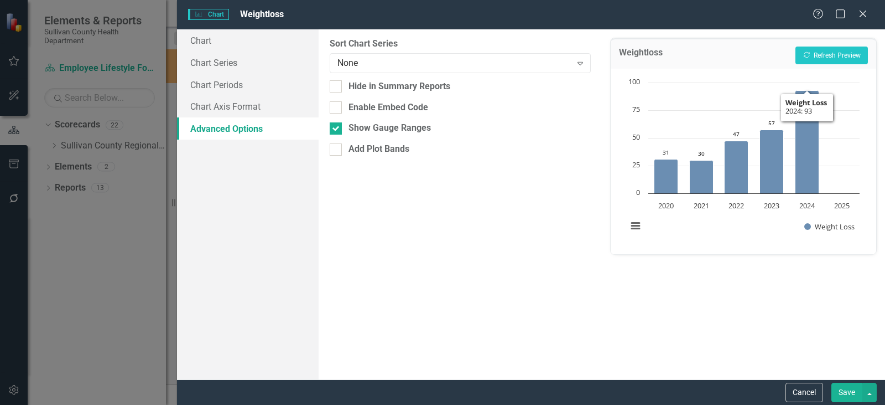
click at [865, 19] on div "Close" at bounding box center [863, 14] width 11 height 13
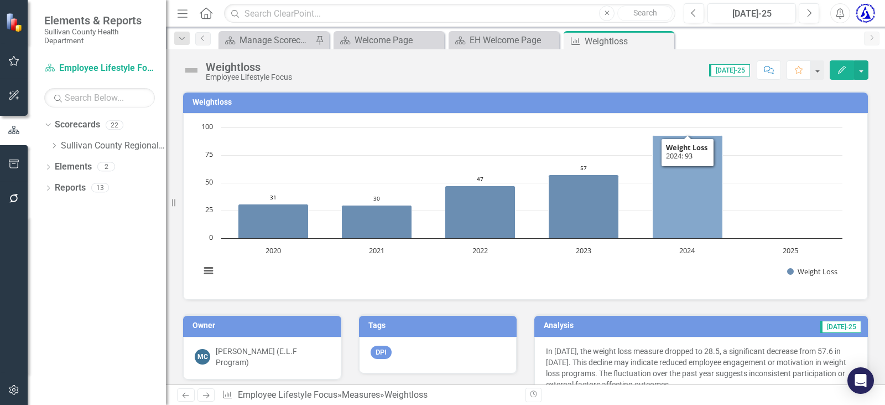
click at [684, 147] on icon "2024, 92.7. Weight Loss." at bounding box center [688, 187] width 70 height 103
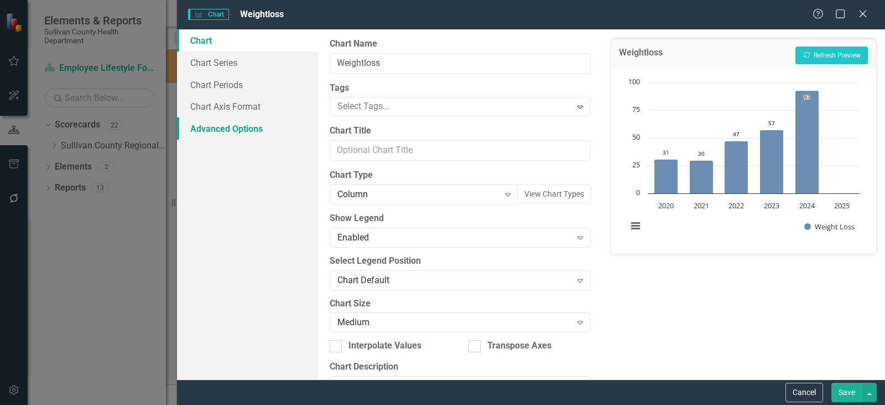
click at [232, 130] on link "Advanced Options" at bounding box center [248, 128] width 142 height 22
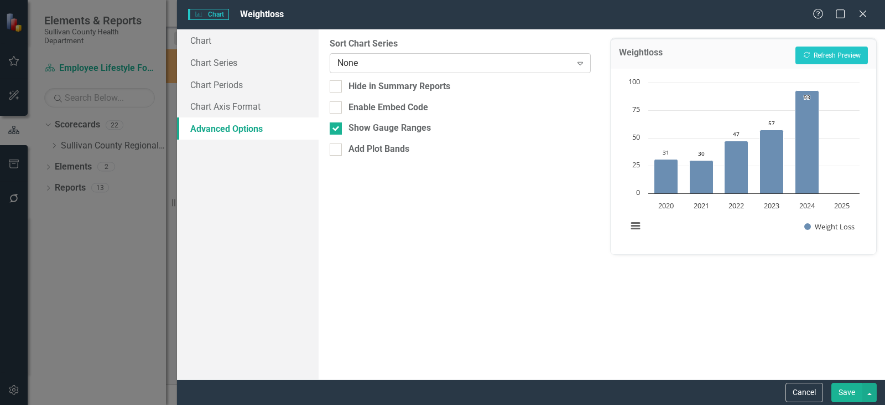
click at [366, 66] on div "None" at bounding box center [455, 62] width 234 height 13
click at [239, 111] on link "Chart Axis Format" at bounding box center [248, 106] width 142 height 22
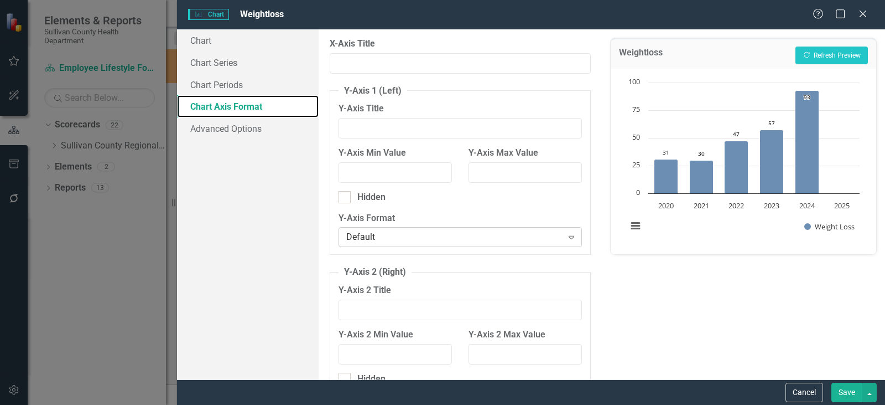
scroll to position [95, 0]
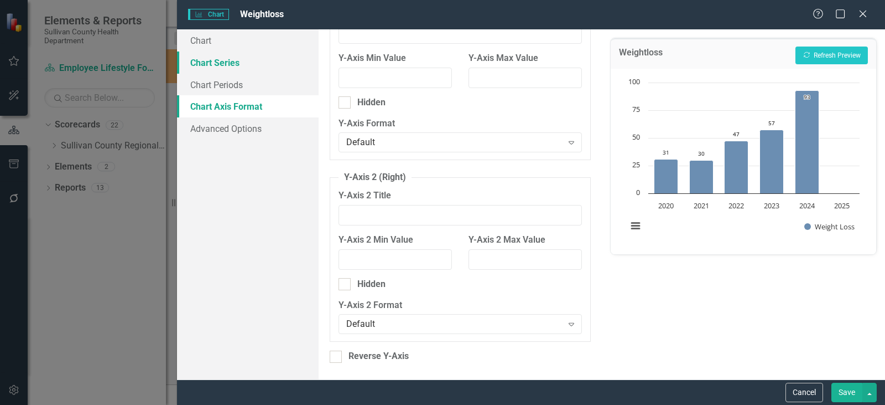
click at [217, 70] on link "Chart Series" at bounding box center [248, 62] width 142 height 22
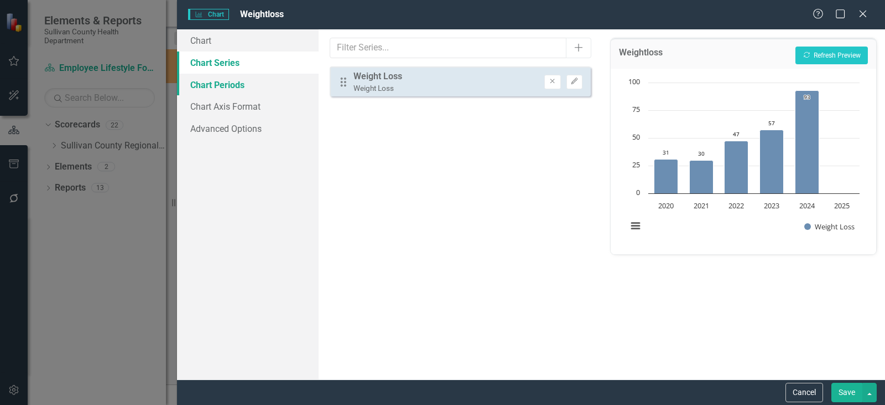
click at [220, 83] on link "Chart Periods" at bounding box center [248, 85] width 142 height 22
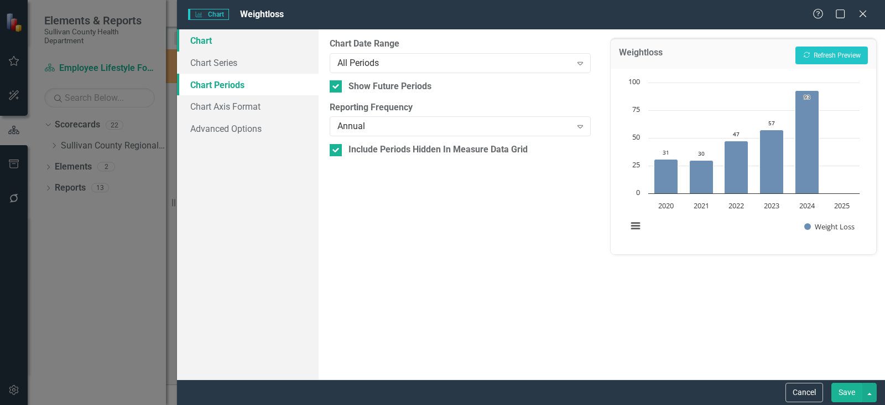
click at [221, 44] on link "Chart" at bounding box center [248, 40] width 142 height 22
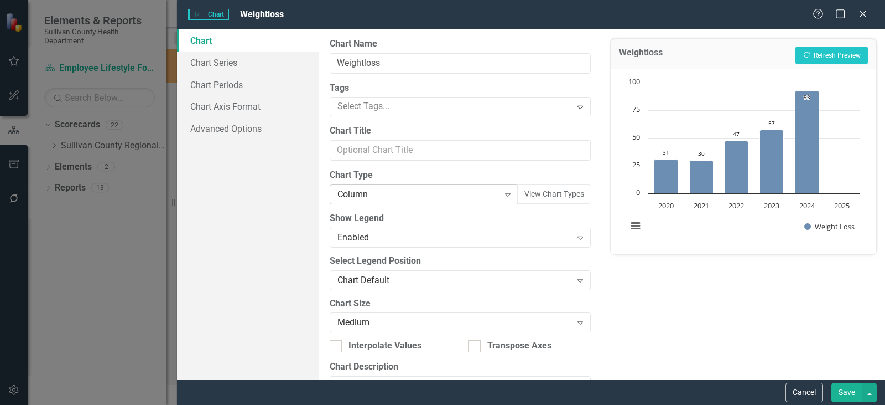
click at [354, 194] on div "Column" at bounding box center [419, 194] width 162 height 13
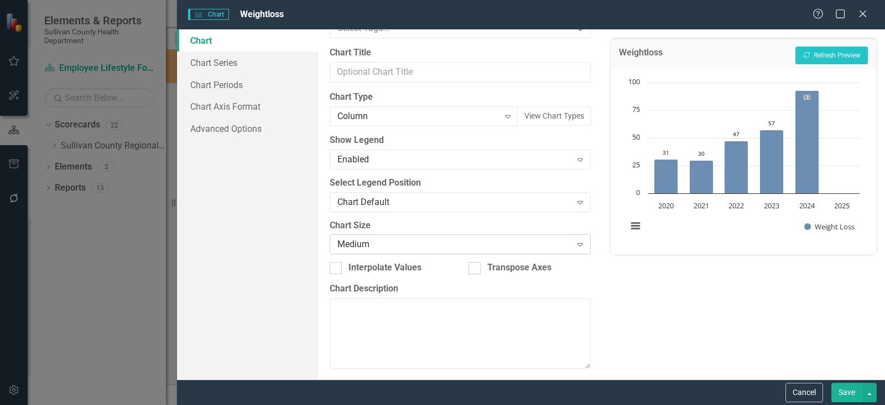
scroll to position [84, 0]
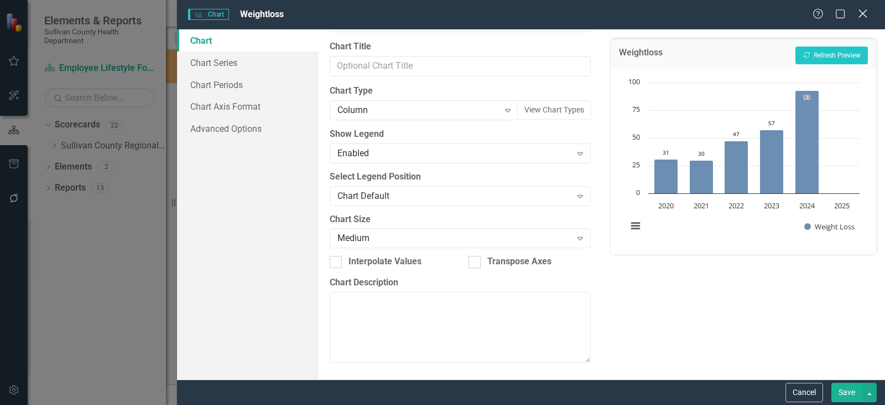
click at [861, 14] on icon "Close" at bounding box center [863, 13] width 14 height 11
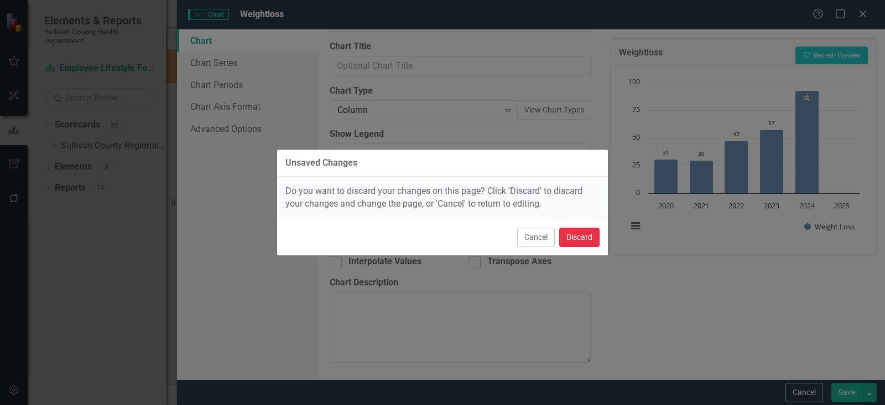
click at [584, 242] on button "Discard" at bounding box center [579, 236] width 40 height 19
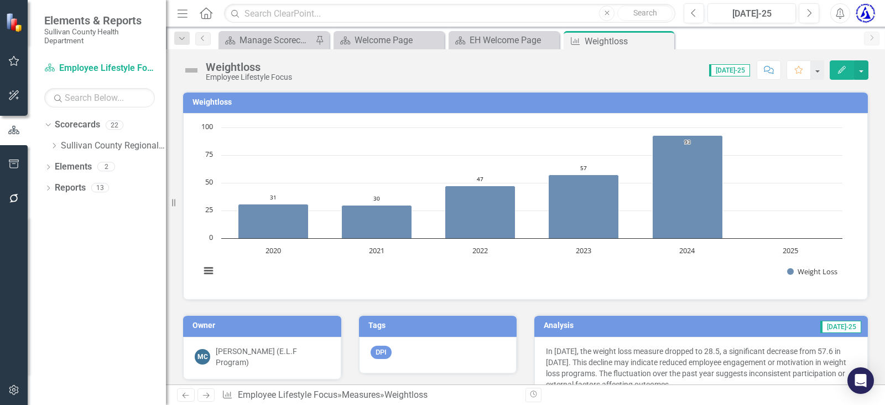
click at [204, 98] on h3 "Weightloss" at bounding box center [528, 102] width 670 height 8
click at [205, 100] on h3 "Weightloss" at bounding box center [528, 102] width 670 height 8
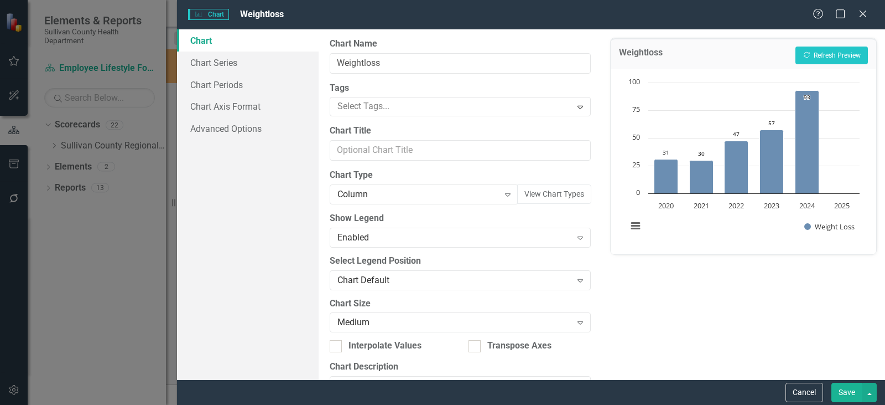
click at [807, 394] on button "Cancel" at bounding box center [805, 391] width 38 height 19
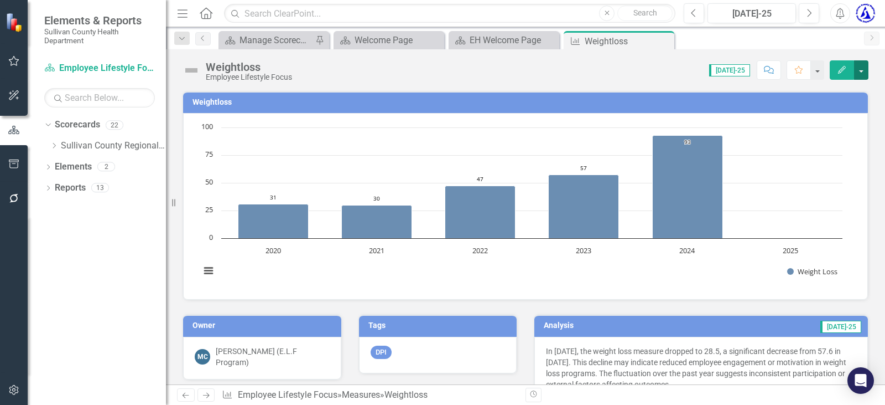
click at [862, 72] on button "button" at bounding box center [861, 69] width 14 height 19
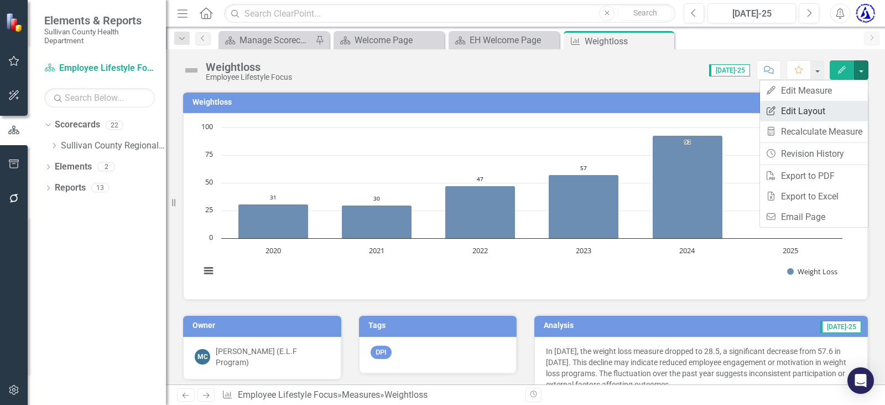
click at [820, 113] on link "Edit Report Edit Layout" at bounding box center [814, 111] width 108 height 20
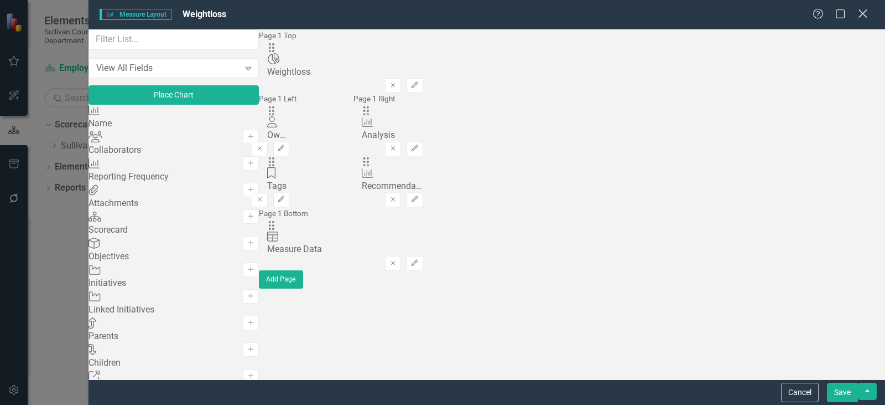
click at [866, 13] on icon "Close" at bounding box center [863, 13] width 14 height 11
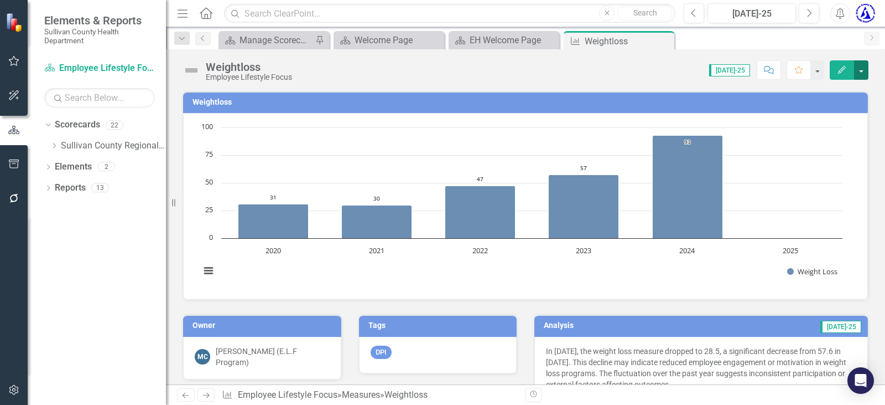
click at [863, 69] on button "button" at bounding box center [861, 69] width 14 height 19
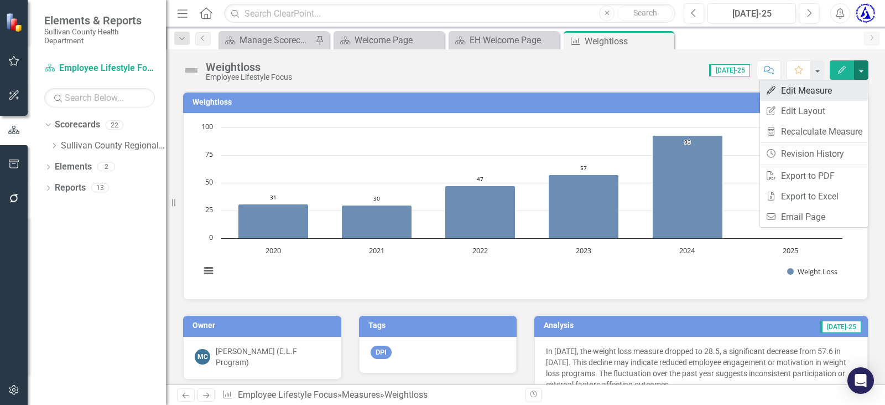
click at [843, 90] on link "Edit Edit Measure" at bounding box center [814, 90] width 108 height 20
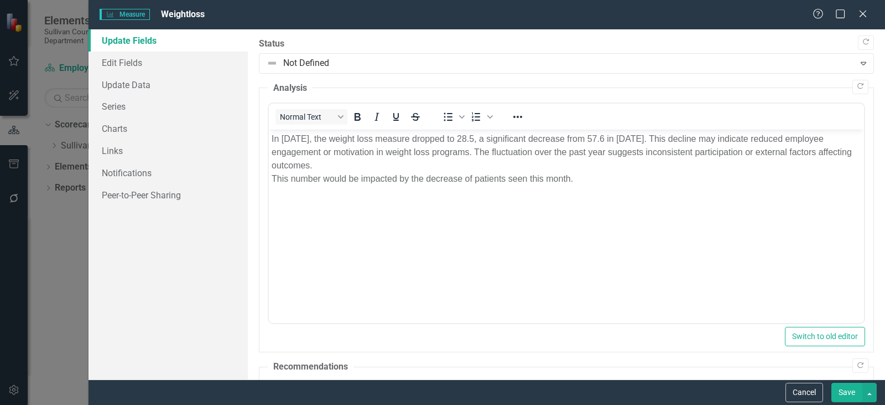
scroll to position [0, 0]
click at [128, 63] on link "Edit Fields" at bounding box center [168, 62] width 159 height 22
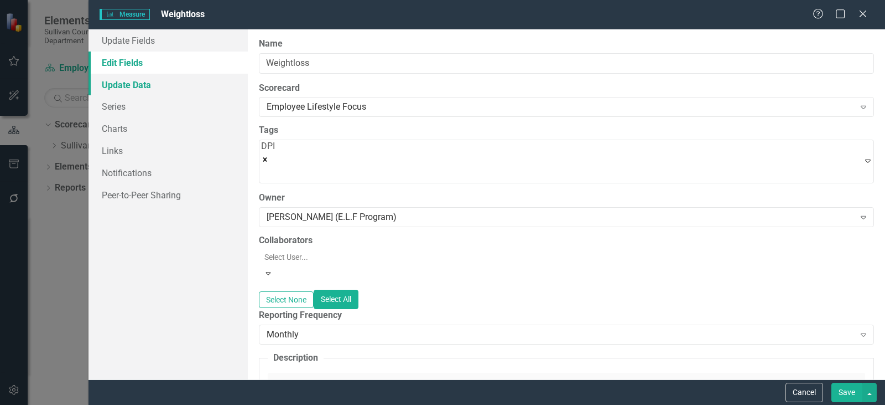
click at [129, 87] on link "Update Data" at bounding box center [168, 85] width 159 height 22
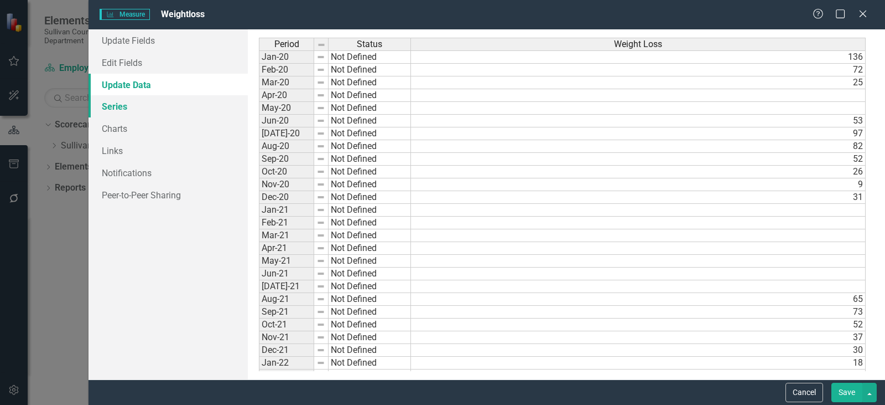
click at [126, 109] on link "Series" at bounding box center [168, 106] width 159 height 22
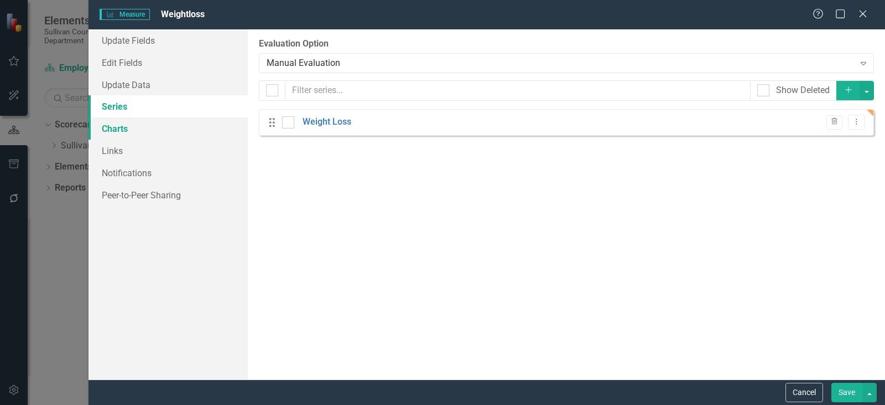
click at [121, 127] on link "Charts" at bounding box center [168, 128] width 159 height 22
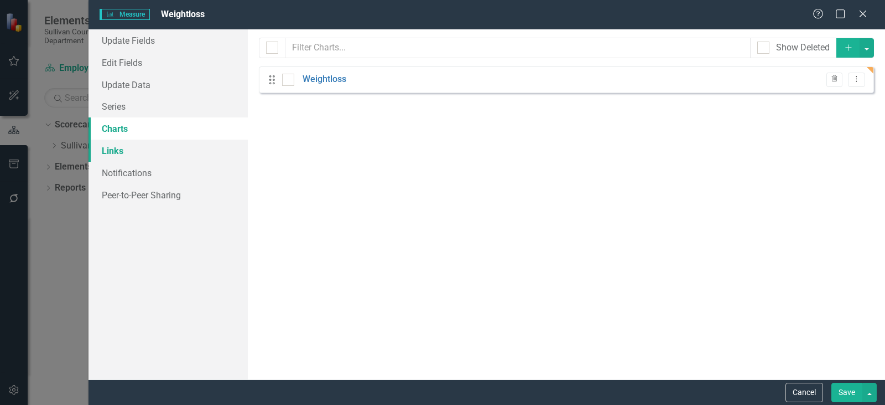
click at [117, 149] on link "Links" at bounding box center [168, 150] width 159 height 22
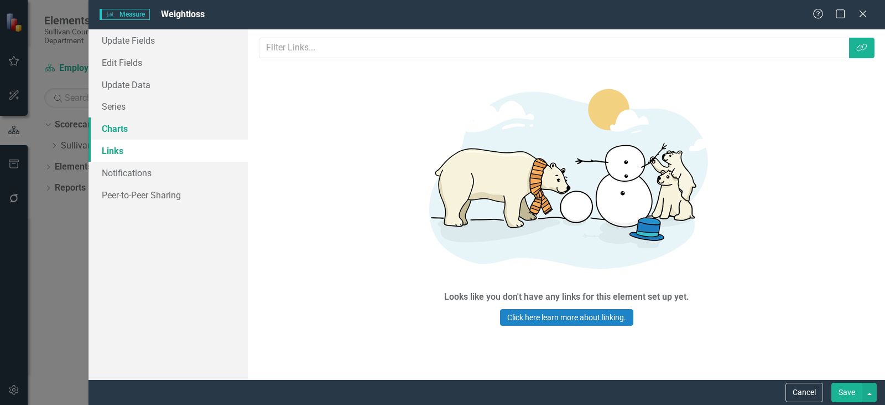
click at [115, 130] on link "Charts" at bounding box center [168, 128] width 159 height 22
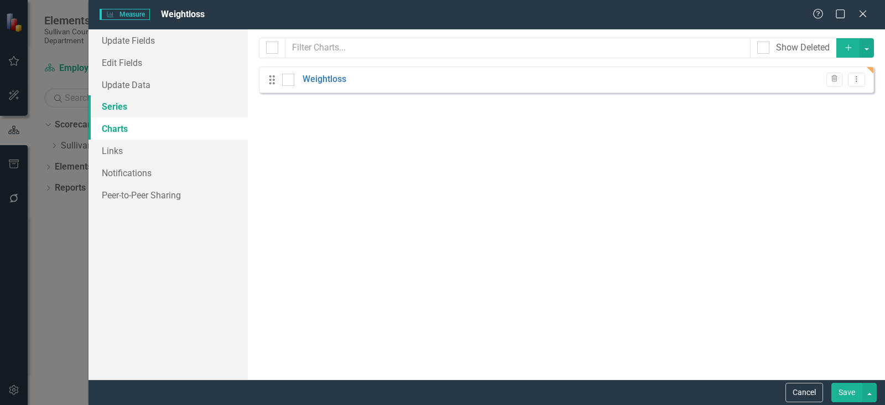
click at [168, 113] on link "Series" at bounding box center [168, 106] width 159 height 22
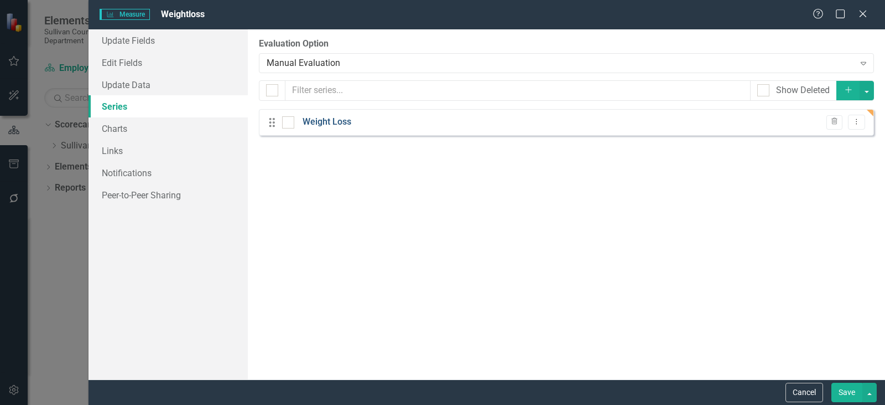
click at [326, 125] on link "Weight Loss" at bounding box center [327, 122] width 49 height 13
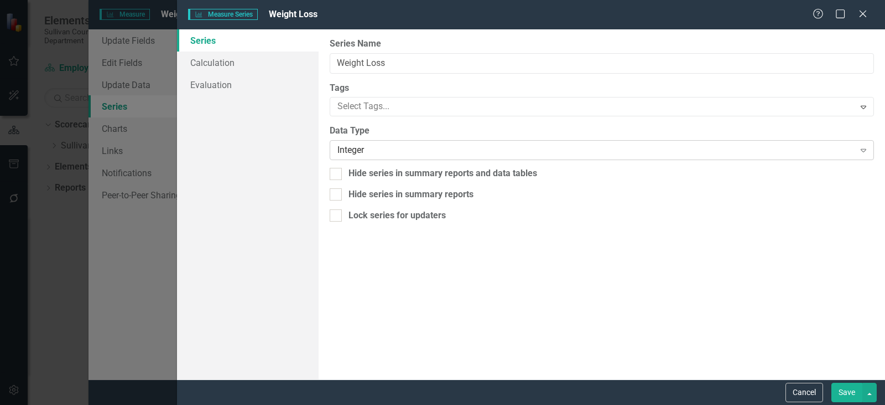
click at [379, 146] on div "Integer" at bounding box center [596, 150] width 517 height 13
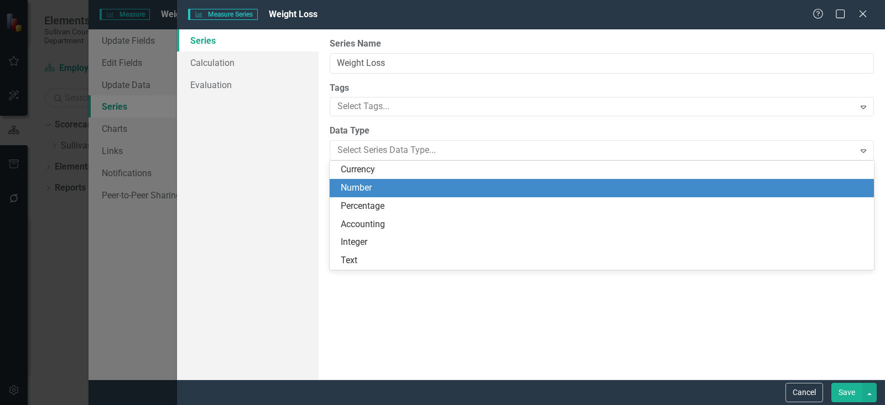
click at [382, 186] on div "Number" at bounding box center [604, 188] width 527 height 13
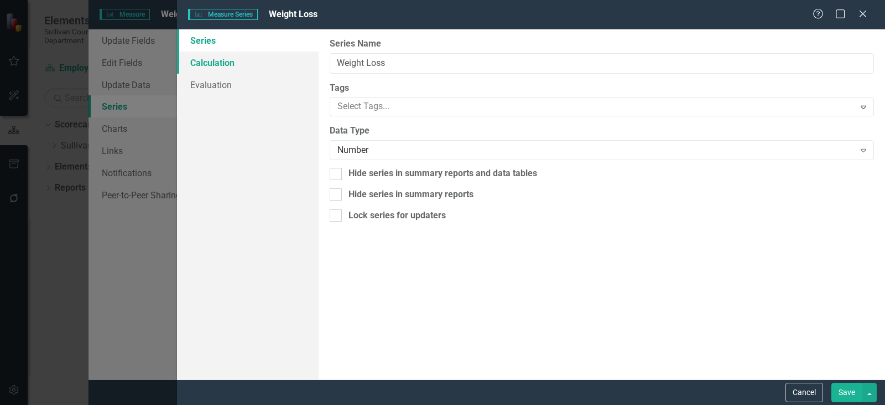
click at [216, 65] on link "Calculation" at bounding box center [248, 62] width 142 height 22
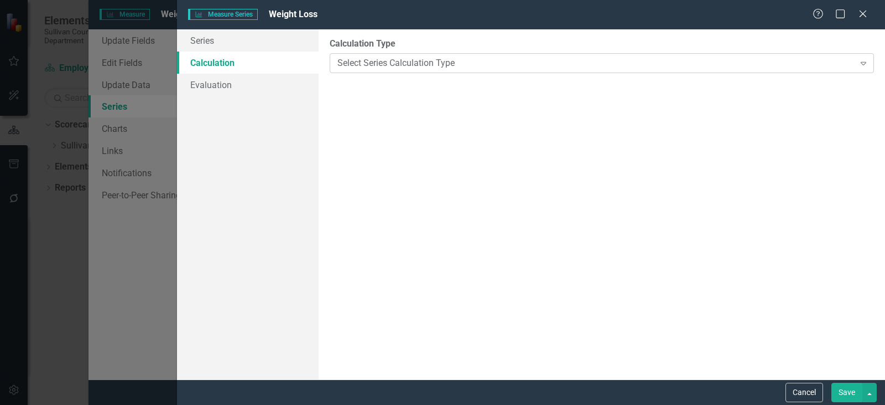
click at [385, 68] on div "Select Series Calculation Type" at bounding box center [596, 62] width 517 height 13
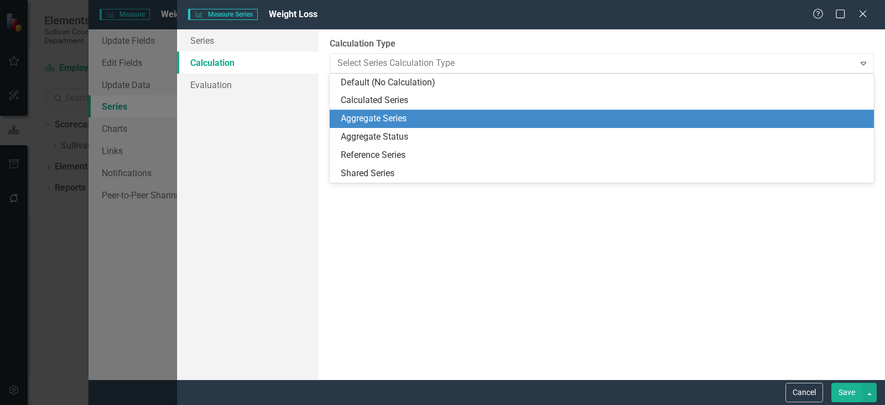
click at [406, 116] on div "Aggregate Series" at bounding box center [604, 118] width 527 height 13
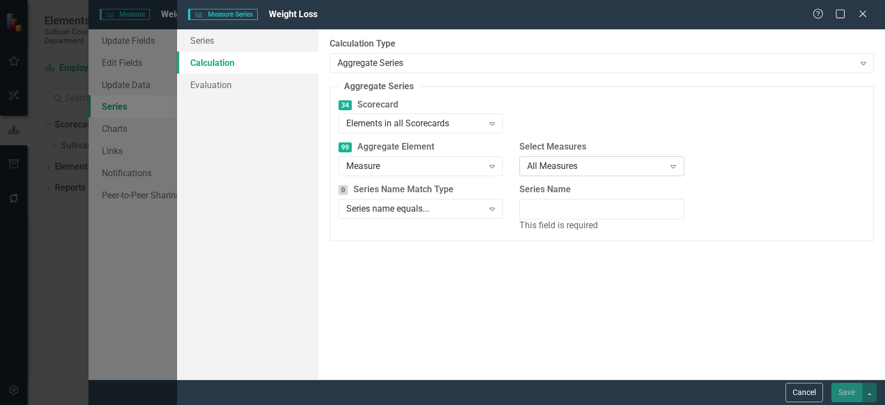
click at [559, 168] on div "All Measures" at bounding box center [595, 166] width 137 height 13
click at [440, 167] on div "Measure" at bounding box center [414, 166] width 137 height 13
click at [424, 123] on div "Elements in all Scorecards" at bounding box center [414, 123] width 137 height 13
click at [428, 216] on div "Series name equals... Expand" at bounding box center [421, 209] width 164 height 20
click at [382, 60] on div "Aggregate Series" at bounding box center [596, 62] width 517 height 13
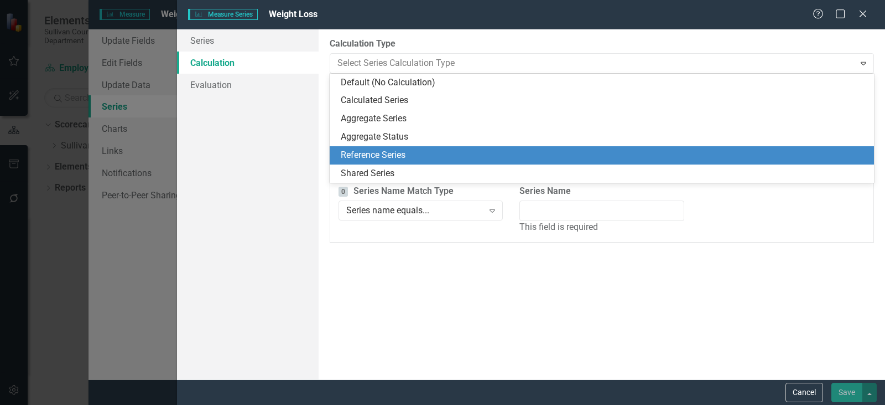
click at [418, 150] on div "Reference Series" at bounding box center [604, 155] width 527 height 13
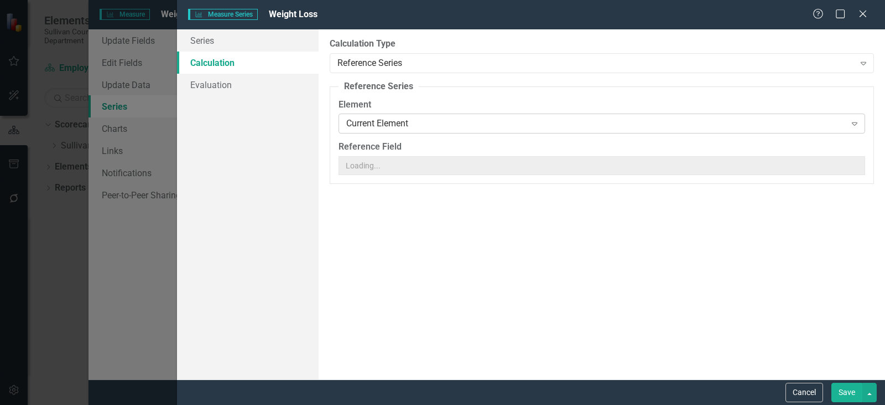
click at [399, 123] on div "Current Element" at bounding box center [596, 123] width 500 height 13
click at [377, 62] on div "Reference Series" at bounding box center [596, 62] width 517 height 13
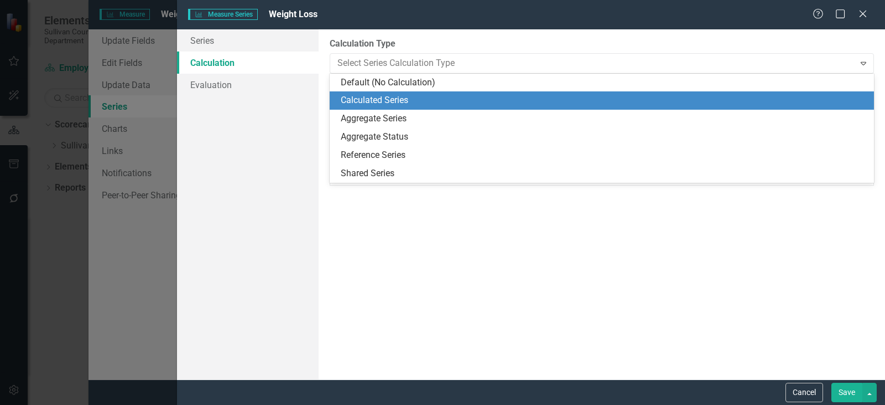
click at [402, 105] on div "Calculated Series" at bounding box center [604, 100] width 527 height 13
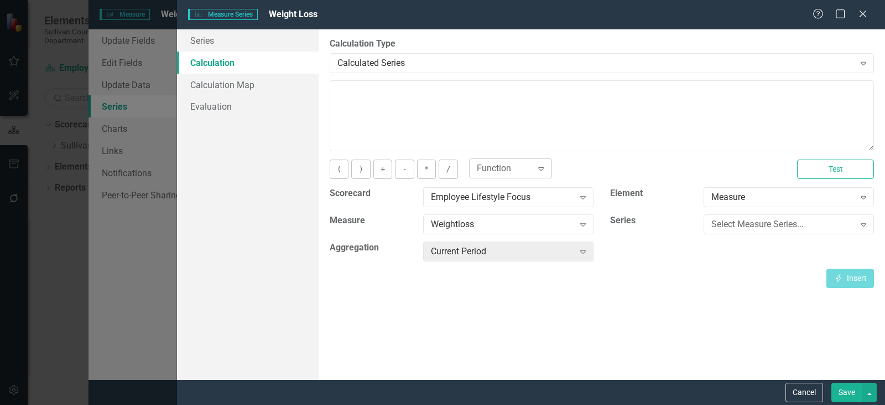
click at [505, 169] on div "Function" at bounding box center [505, 168] width 56 height 13
click at [379, 292] on div "By default, series in ClearPoint are not calculated. So, if you leave the form …" at bounding box center [602, 204] width 567 height 350
click at [460, 197] on div "Employee Lifestyle Focus" at bounding box center [502, 197] width 143 height 13
click at [474, 395] on div "Employee Lifestyle Focus" at bounding box center [445, 401] width 868 height 13
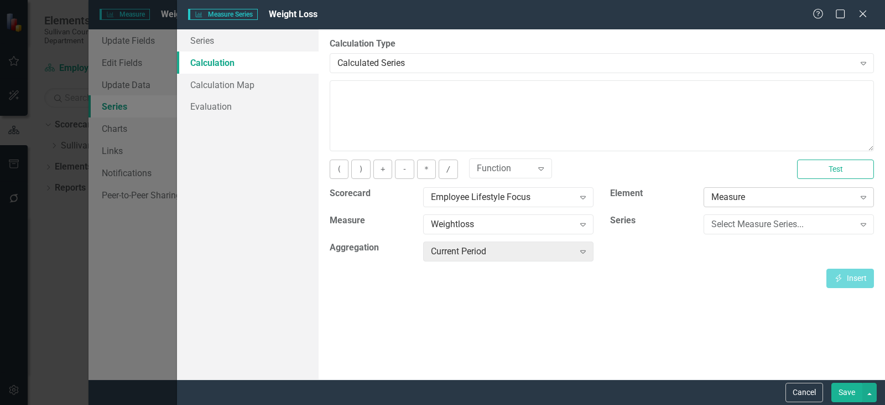
click at [773, 200] on div "Measure" at bounding box center [783, 197] width 143 height 13
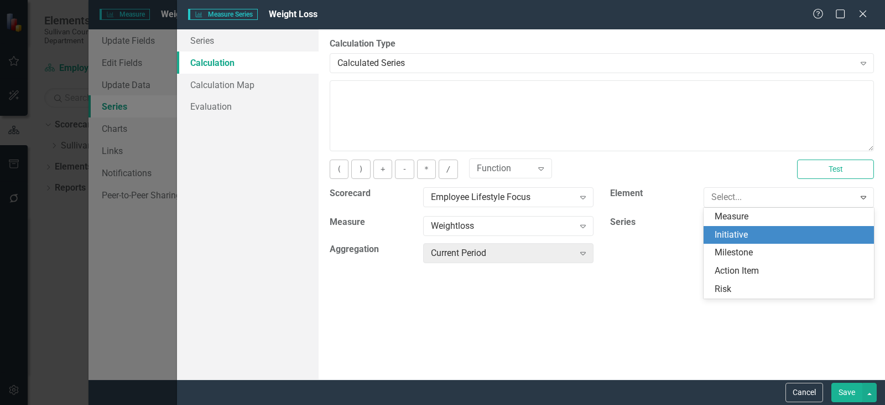
click at [638, 286] on div "Insert Insert" at bounding box center [602, 279] width 545 height 19
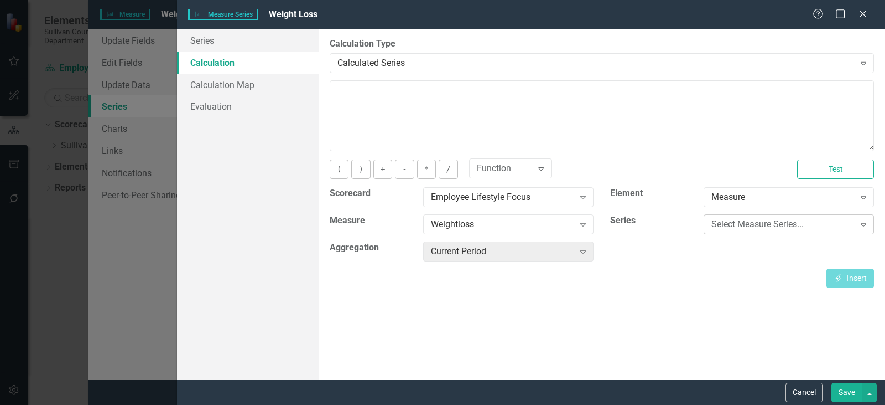
click at [736, 225] on div "Select Measure Series..." at bounding box center [783, 224] width 143 height 13
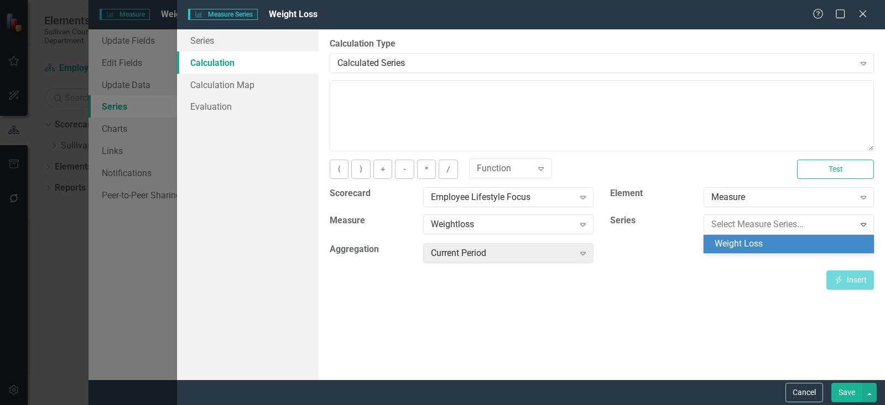
click at [738, 236] on div "Weight Loss" at bounding box center [789, 244] width 170 height 18
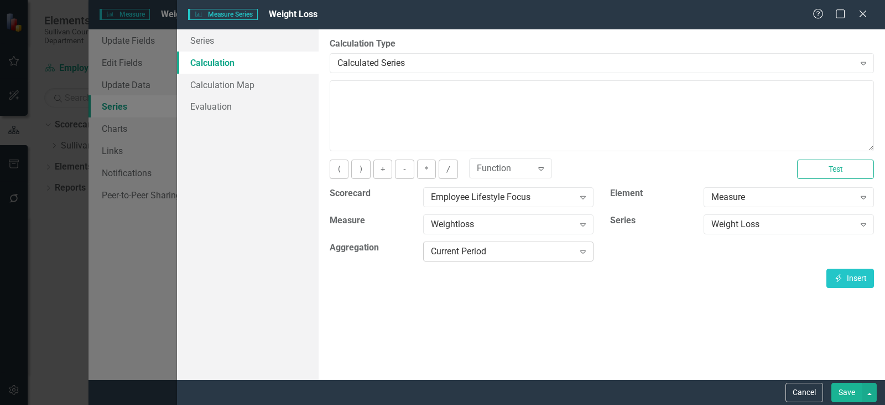
click at [517, 247] on div "Current Period" at bounding box center [502, 251] width 143 height 13
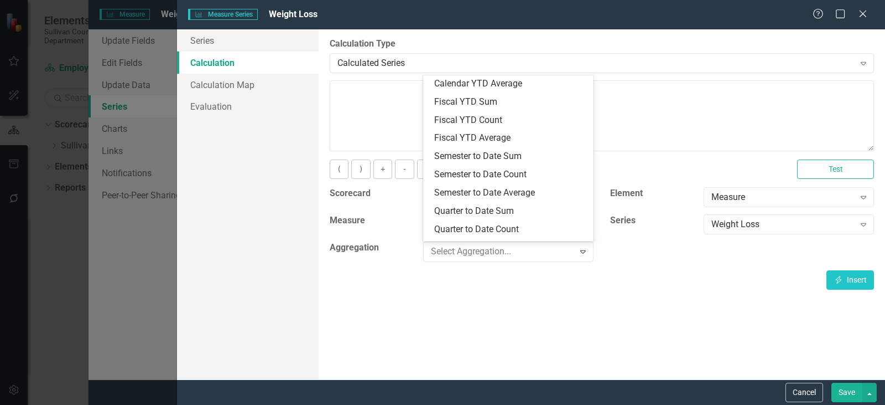
scroll to position [0, 0]
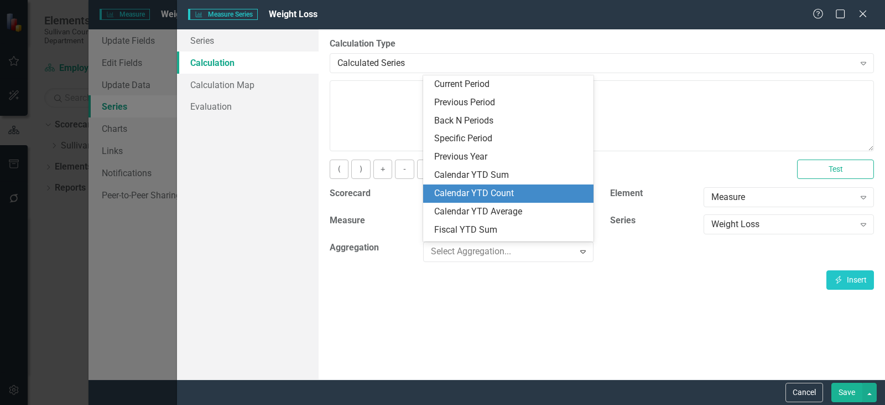
click at [523, 188] on div "Calendar YTD Count" at bounding box center [510, 193] width 153 height 13
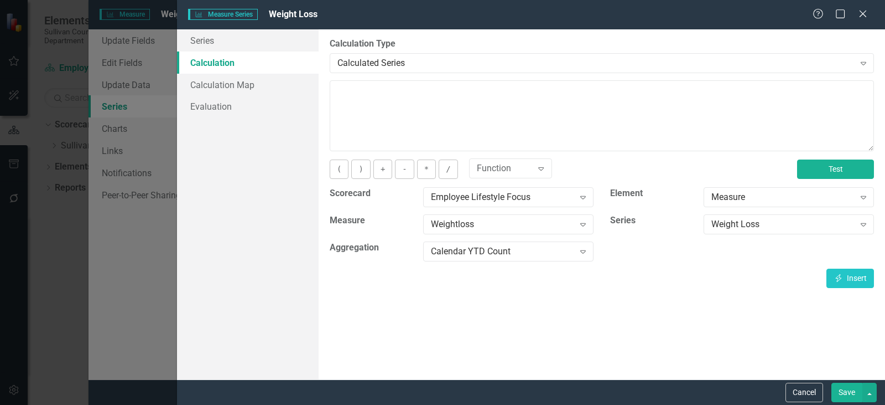
click at [826, 170] on button "Test" at bounding box center [835, 168] width 77 height 19
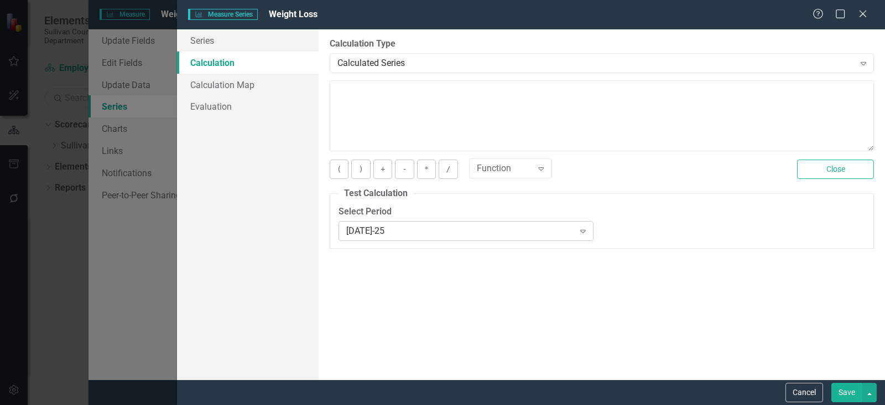
click at [580, 228] on icon "Expand" at bounding box center [583, 230] width 11 height 9
click at [846, 391] on button "Save" at bounding box center [847, 391] width 31 height 19
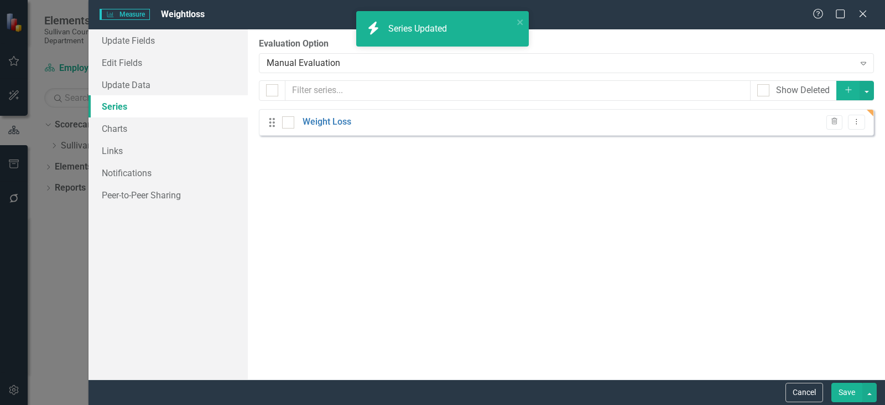
click at [845, 390] on button "Save" at bounding box center [847, 391] width 31 height 19
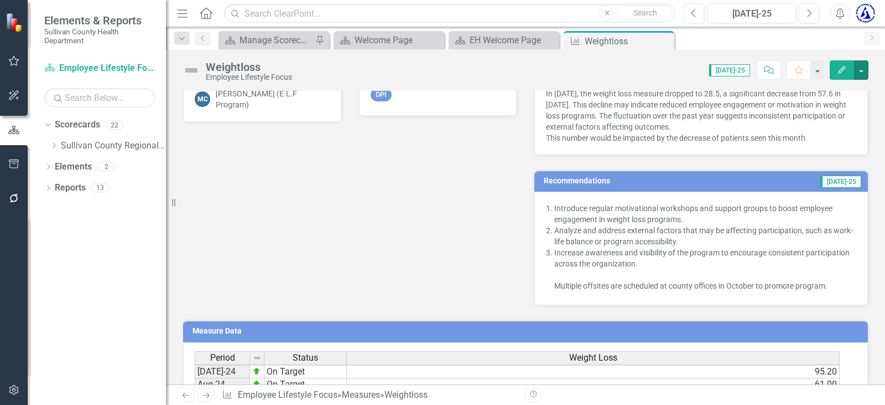
scroll to position [443, 0]
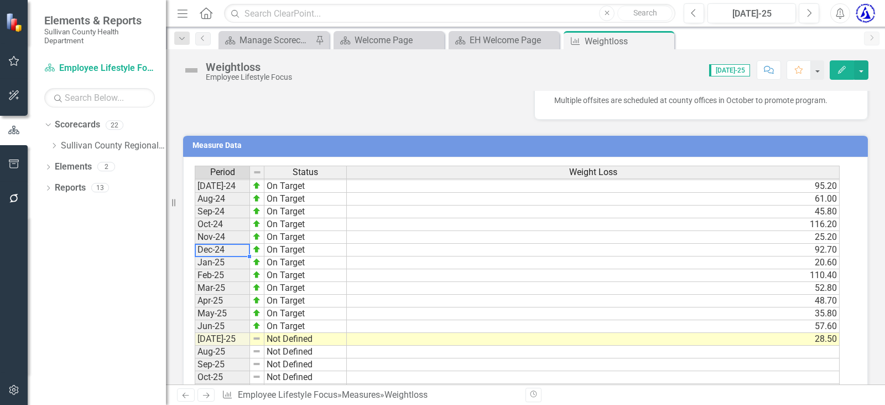
click at [239, 252] on td "Dec-24" at bounding box center [222, 249] width 55 height 13
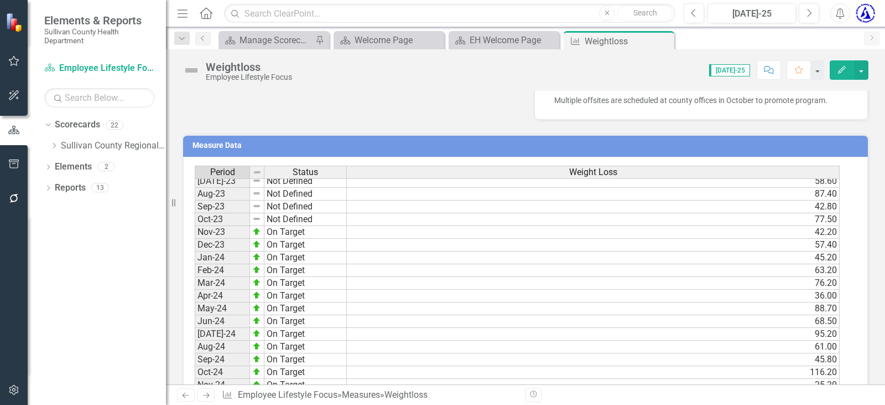
scroll to position [521, 0]
click at [218, 266] on td "Dec-23" at bounding box center [222, 263] width 55 height 13
click at [220, 278] on td "Jan-24" at bounding box center [222, 275] width 55 height 13
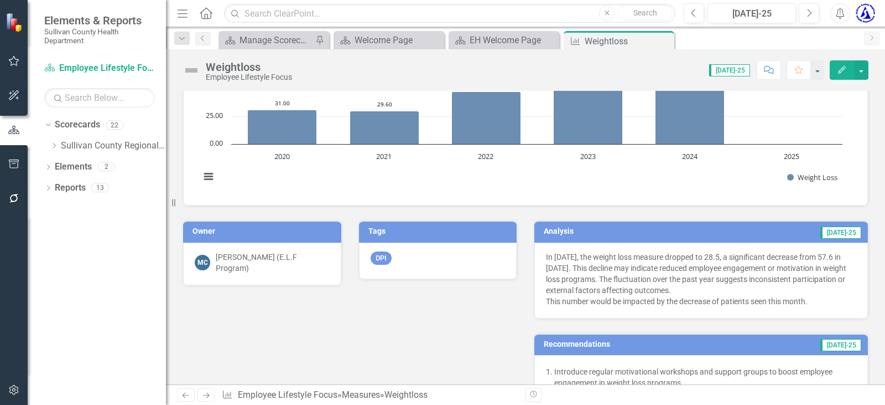
scroll to position [0, 0]
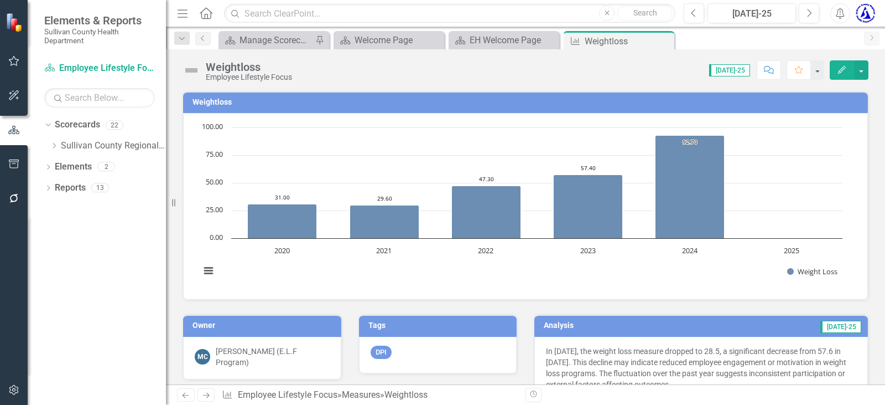
click at [841, 14] on icon "button" at bounding box center [841, 13] width 8 height 11
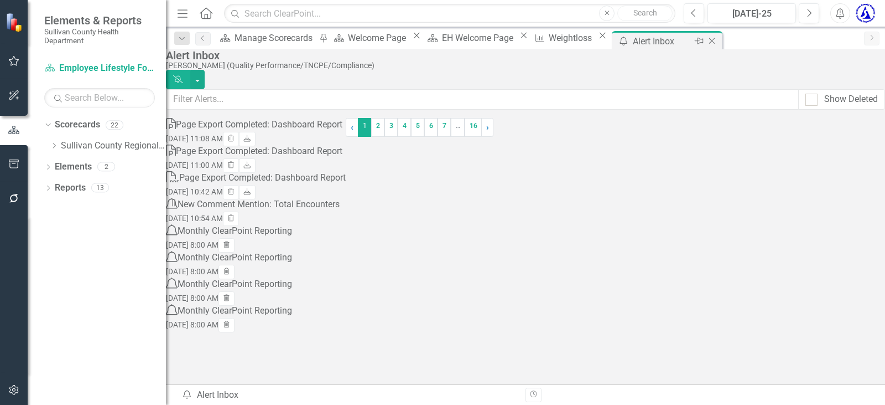
click at [718, 40] on icon "Close" at bounding box center [712, 41] width 11 height 9
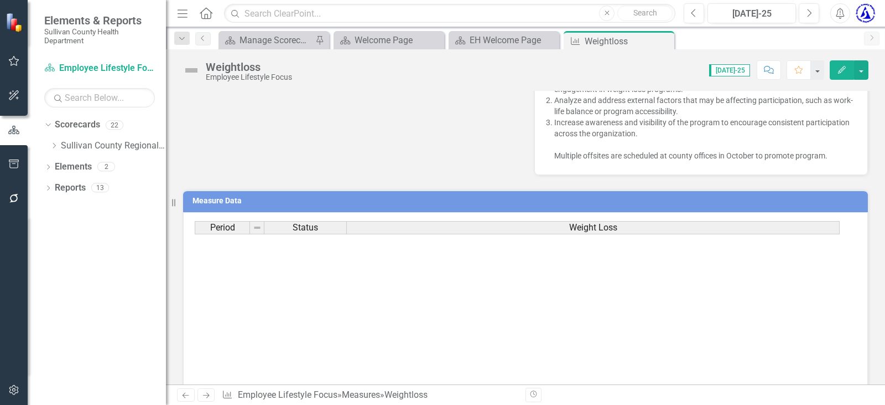
scroll to position [455, 0]
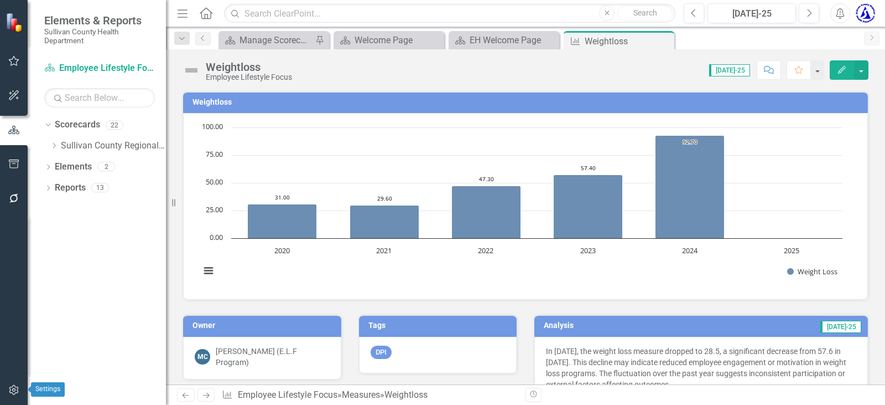
click at [12, 388] on icon "button" at bounding box center [14, 389] width 12 height 9
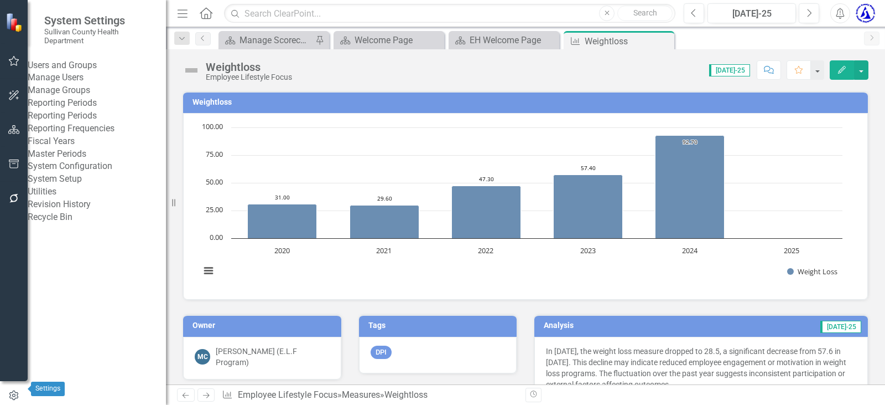
click at [11, 390] on icon "button" at bounding box center [14, 395] width 12 height 10
click at [863, 72] on button "button" at bounding box center [861, 69] width 14 height 19
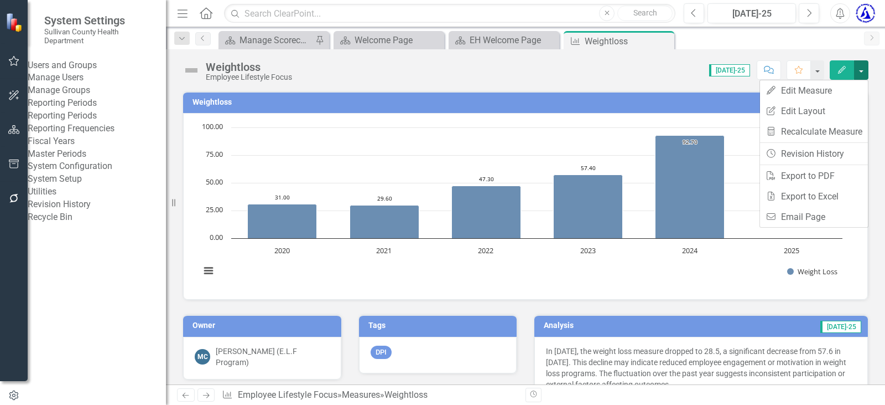
click at [863, 72] on button "button" at bounding box center [861, 69] width 14 height 19
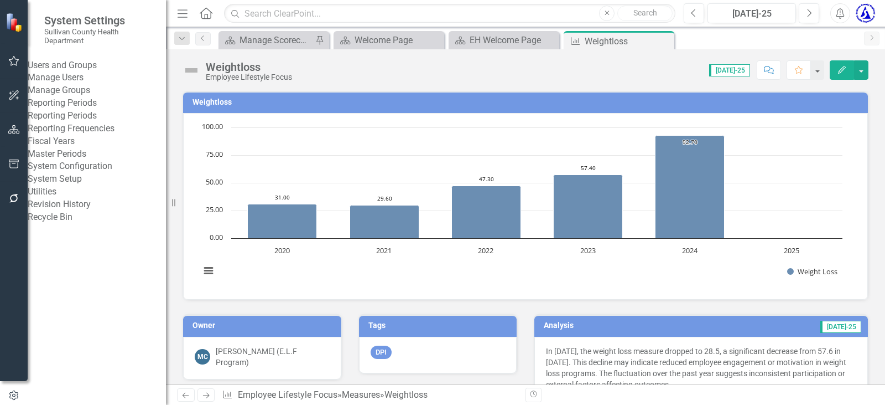
click at [765, 69] on icon "Comment" at bounding box center [769, 70] width 10 height 8
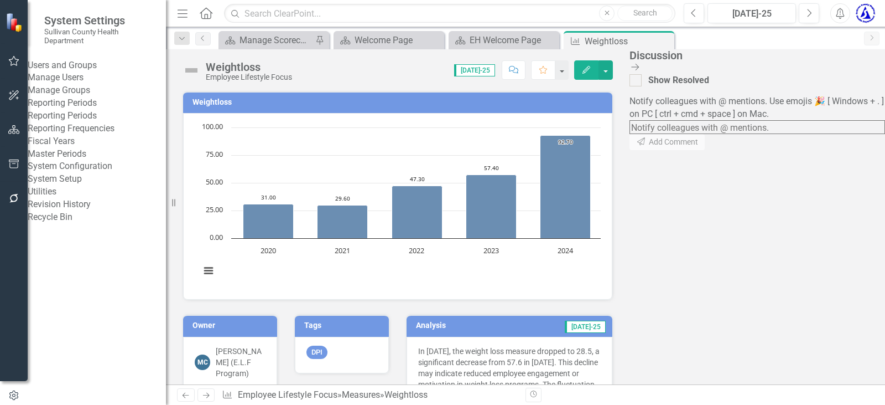
click at [753, 120] on textarea at bounding box center [758, 127] width 256 height 14
click at [75, 404] on span "Clear Point Support" at bounding box center [37, 410] width 75 height 11
drag, startPoint x: 844, startPoint y: 128, endPoint x: 813, endPoint y: 128, distance: 31.0
click at [813, 128] on textarea "@ClearPoint Support This director needs monthly totals for the numbers to be ca…" at bounding box center [758, 133] width 256 height 27
drag, startPoint x: 764, startPoint y: 142, endPoint x: 801, endPoint y: 146, distance: 37.3
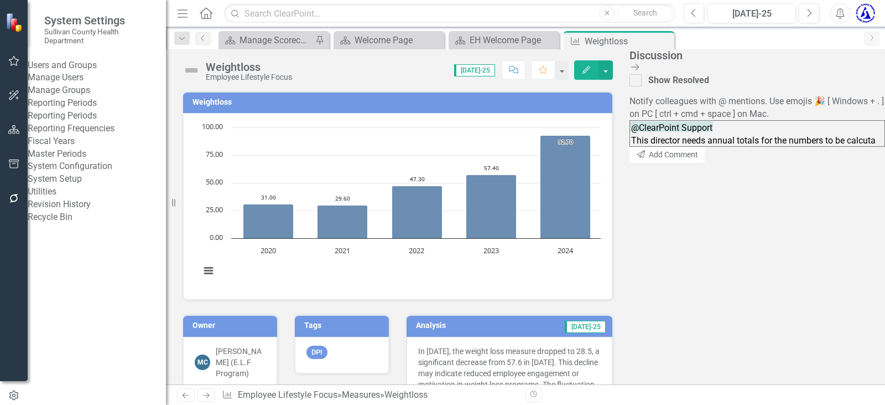
click at [797, 147] on textarea "@ClearPoint Support This director needs annual totals for the numbers to be cal…" at bounding box center [758, 133] width 256 height 27
click at [817, 142] on textarea "@ClearPoint Support This director needs annual totals for the numbers to be cal…" at bounding box center [758, 133] width 256 height 27
drag, startPoint x: 801, startPoint y: 141, endPoint x: 735, endPoint y: 149, distance: 66.4
click at [735, 147] on textarea "@ClearPoint Support This director needs annual totals for the numbers to be cal…" at bounding box center [758, 133] width 256 height 27
click at [791, 144] on textarea "@ClearPoint Support This director needs annual totals to be calcuta" at bounding box center [758, 133] width 256 height 27
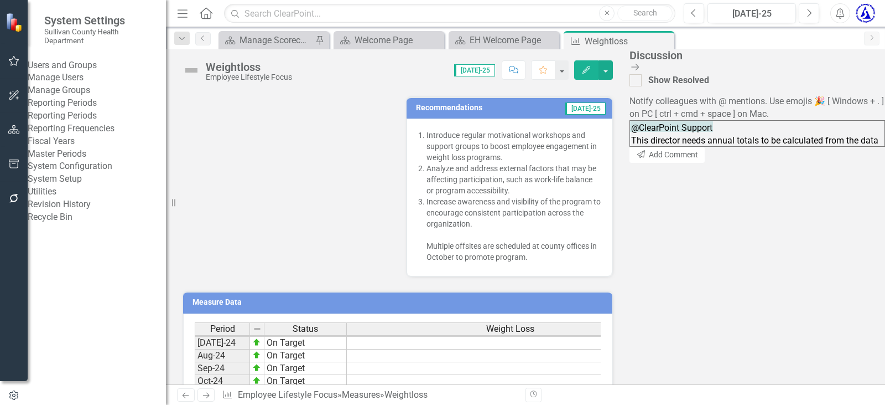
scroll to position [387, 0]
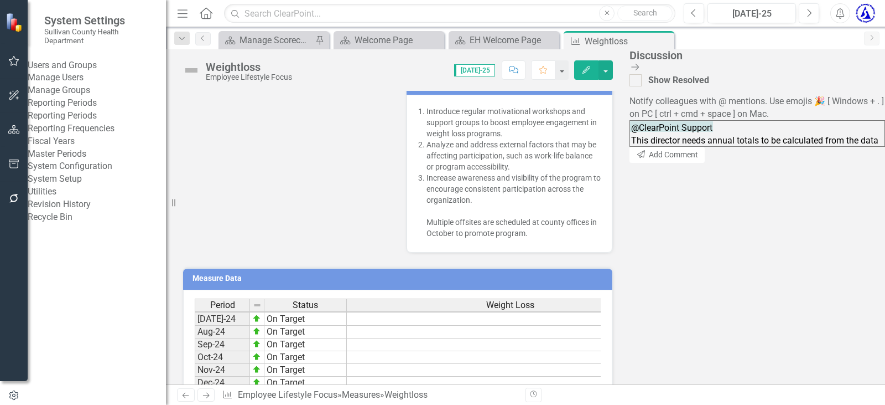
drag, startPoint x: 776, startPoint y: 147, endPoint x: 842, endPoint y: 144, distance: 65.9
click at [841, 142] on textarea "@ClearPoint Support This director needs annual totals to be calculated from the…" at bounding box center [758, 133] width 256 height 27
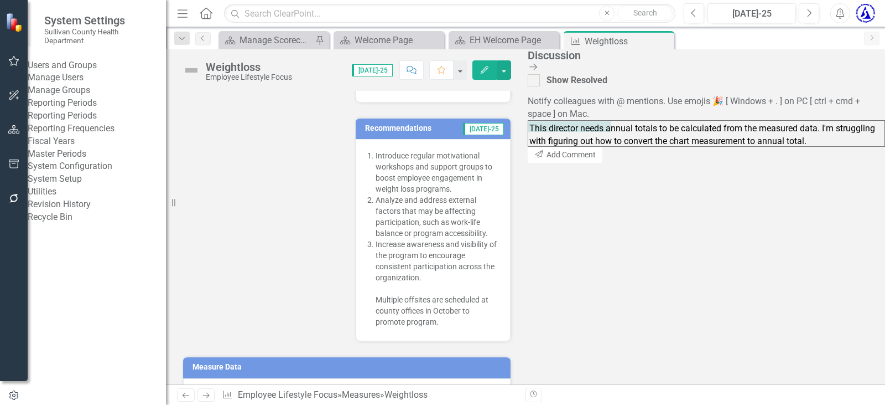
scroll to position [410, 0]
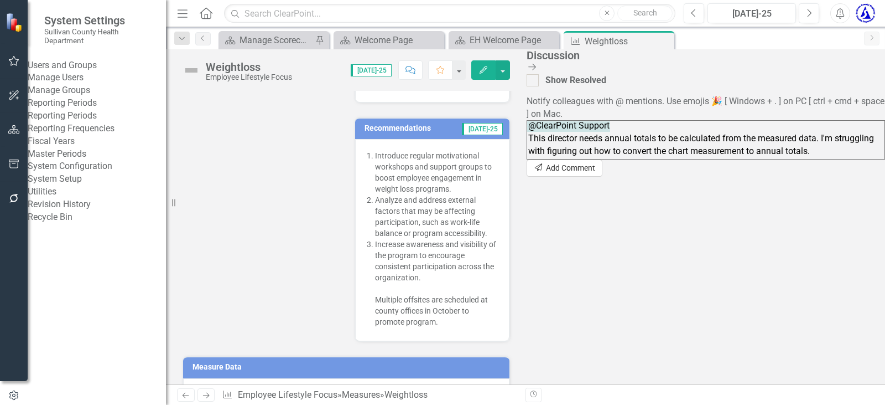
type textarea "@ClearPoint Support This director needs annual totals to be calculated from the…"
click at [603, 177] on button "Send Add Comment" at bounding box center [565, 167] width 76 height 17
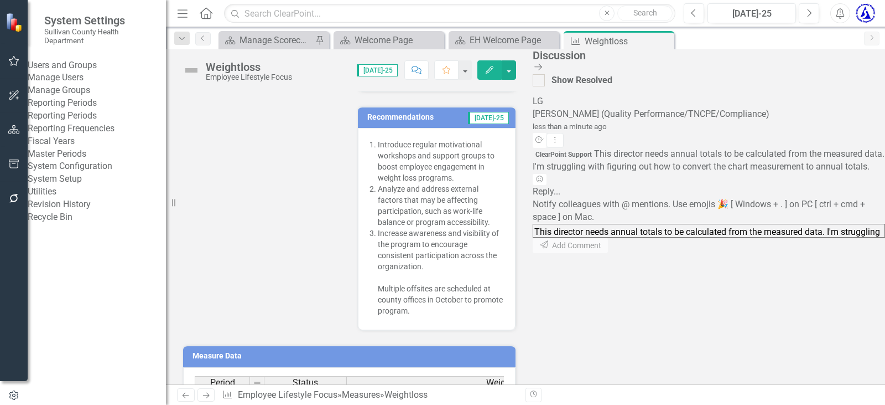
scroll to position [0, 0]
click at [763, 198] on div "Reply..." at bounding box center [709, 191] width 352 height 13
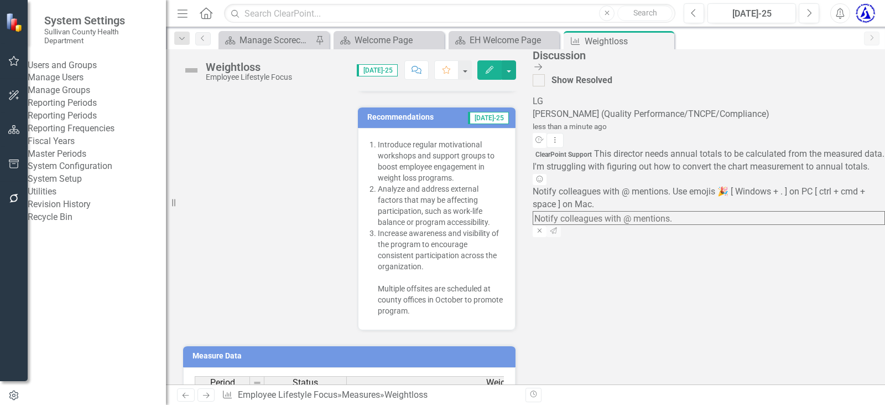
click at [760, 225] on textarea at bounding box center [709, 218] width 352 height 14
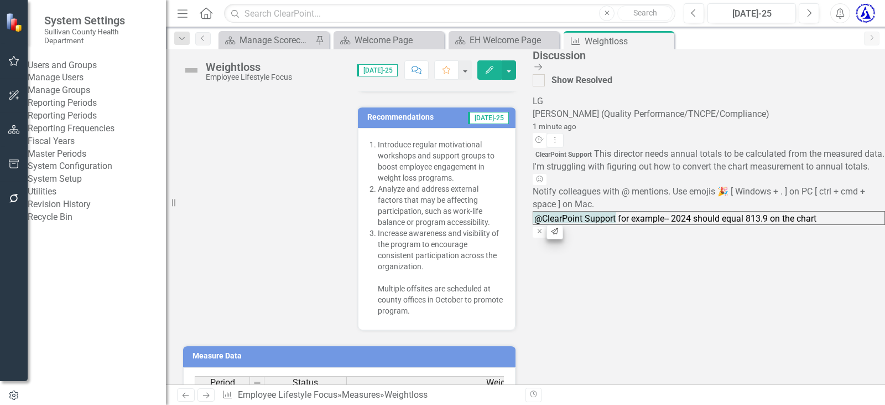
type textarea "@ClearPoint Support for example-- 2024 should equal 813.9 on the chart"
click at [559, 235] on icon "Send" at bounding box center [555, 231] width 8 height 7
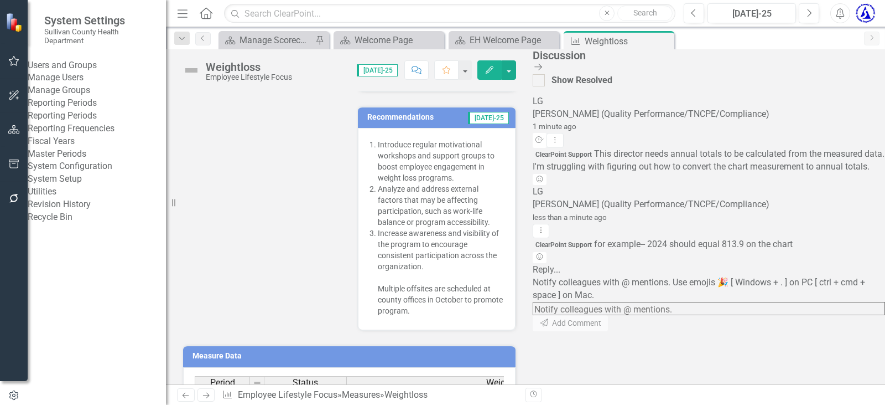
scroll to position [100, 0]
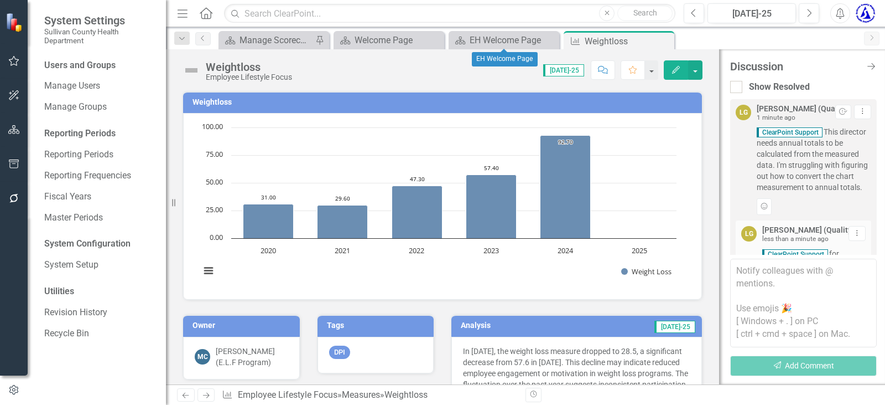
drag, startPoint x: 552, startPoint y: 39, endPoint x: 486, endPoint y: 63, distance: 70.5
click at [0, 0] on icon "Close" at bounding box center [0, 0] width 0 height 0
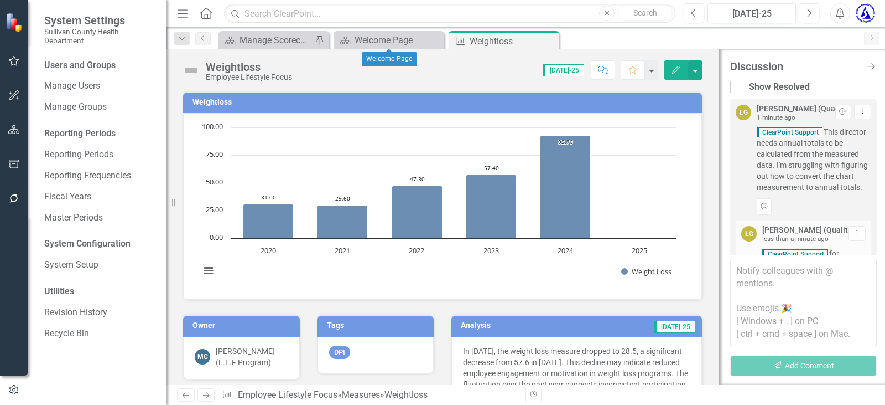
click at [0, 0] on icon "Close" at bounding box center [0, 0] width 0 height 0
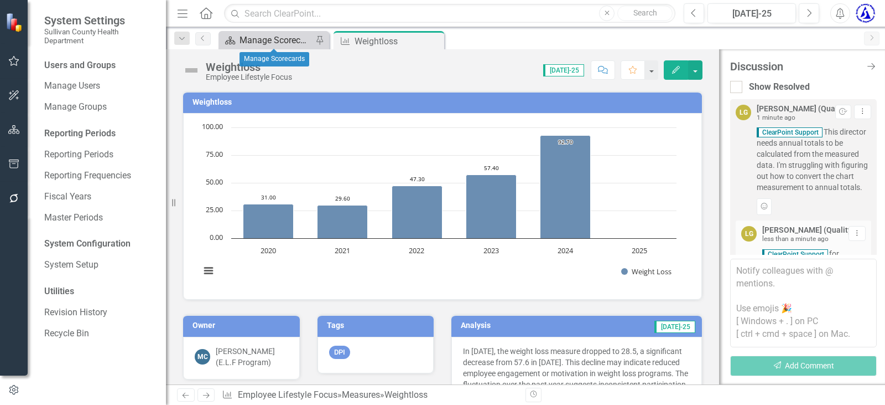
click at [273, 35] on div "Manage Scorecards" at bounding box center [276, 40] width 73 height 14
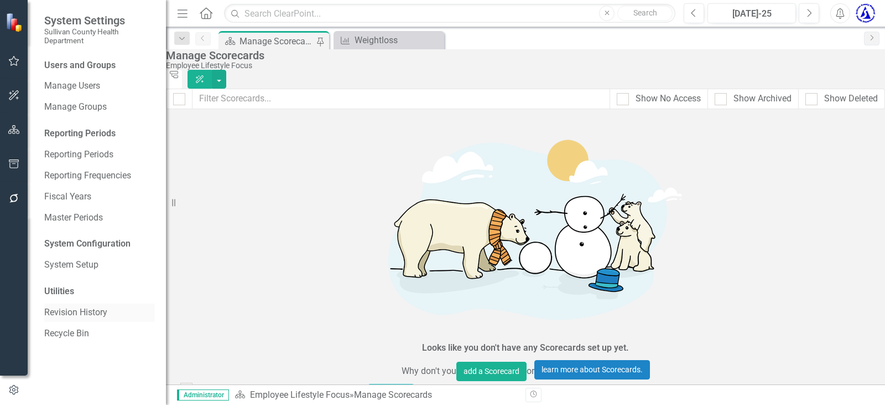
click at [67, 312] on link "Revision History" at bounding box center [99, 312] width 111 height 13
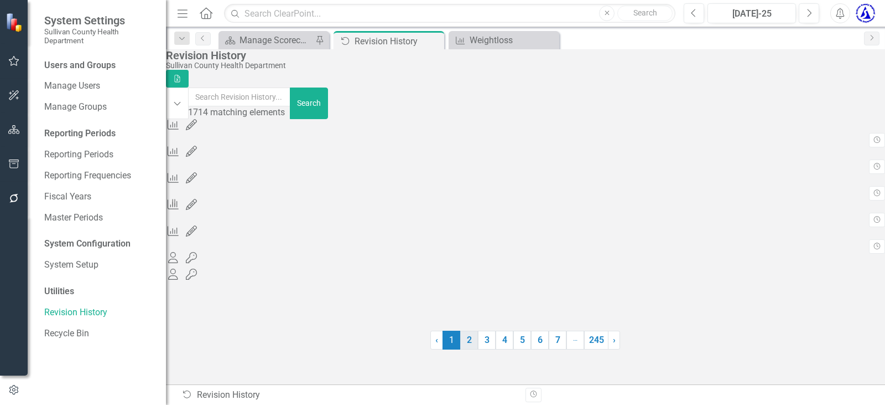
click at [465, 349] on link "2" at bounding box center [469, 339] width 18 height 19
click at [489, 349] on link "3" at bounding box center [487, 339] width 18 height 19
click at [492, 359] on span "3 (current)" at bounding box center [487, 349] width 18 height 19
click at [504, 359] on link "4" at bounding box center [505, 349] width 18 height 19
click at [519, 319] on link "5" at bounding box center [523, 309] width 18 height 19
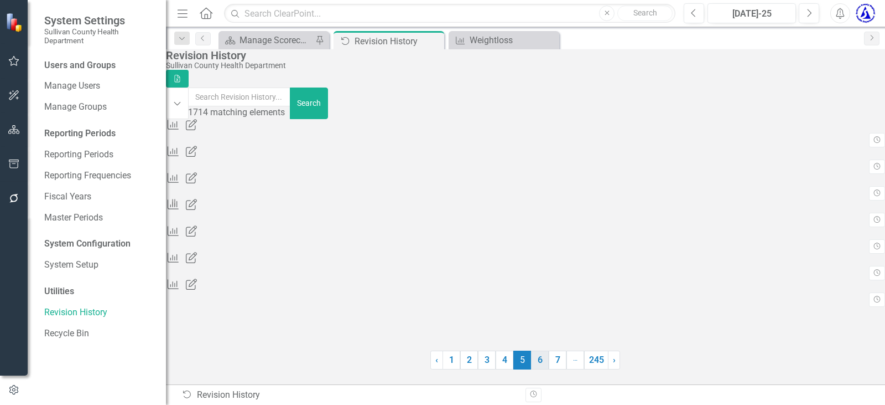
click at [540, 365] on link "6" at bounding box center [540, 359] width 18 height 19
click at [543, 359] on link "7" at bounding box center [540, 359] width 18 height 19
click at [539, 364] on link "8" at bounding box center [540, 359] width 18 height 19
click at [544, 365] on link "9" at bounding box center [540, 359] width 18 height 19
click at [536, 349] on link "10" at bounding box center [539, 339] width 19 height 19
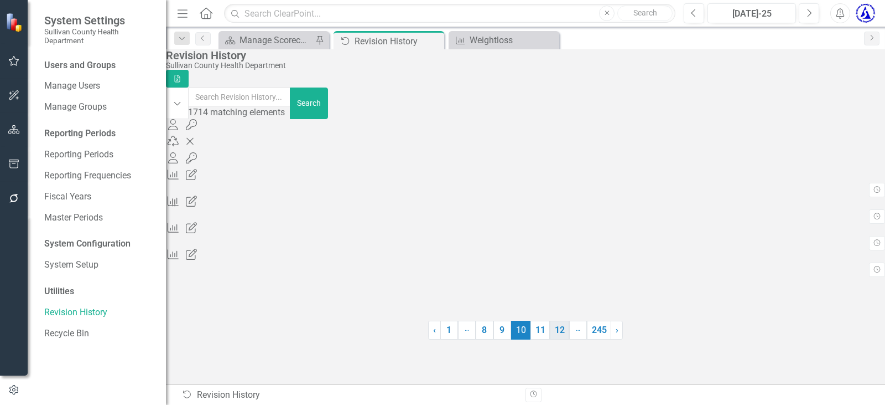
click at [557, 339] on link "12" at bounding box center [559, 329] width 19 height 19
click at [12, 91] on icon "button" at bounding box center [14, 95] width 12 height 9
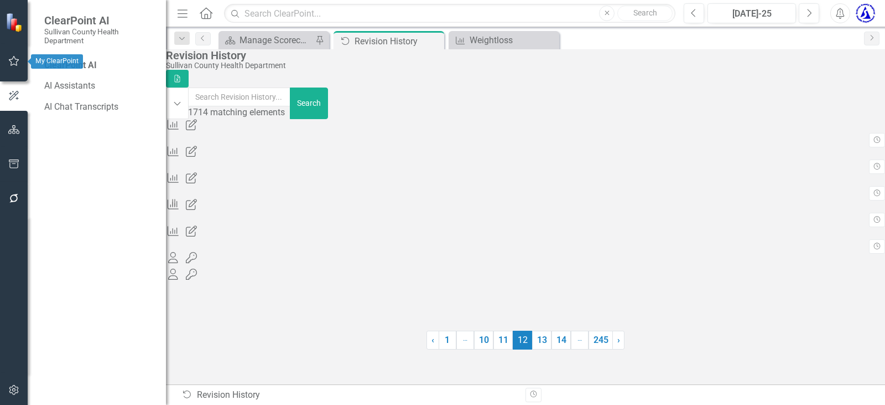
click at [17, 63] on icon "button" at bounding box center [14, 60] width 12 height 9
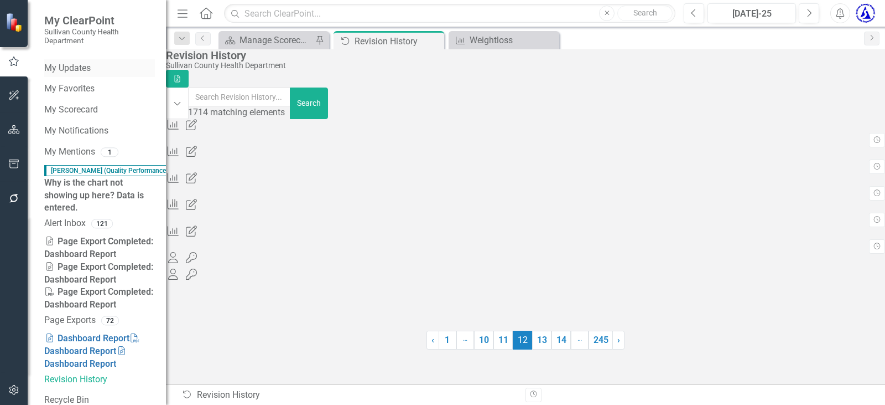
click at [75, 69] on link "My Updates" at bounding box center [99, 68] width 111 height 13
